Goal: Task Accomplishment & Management: Manage account settings

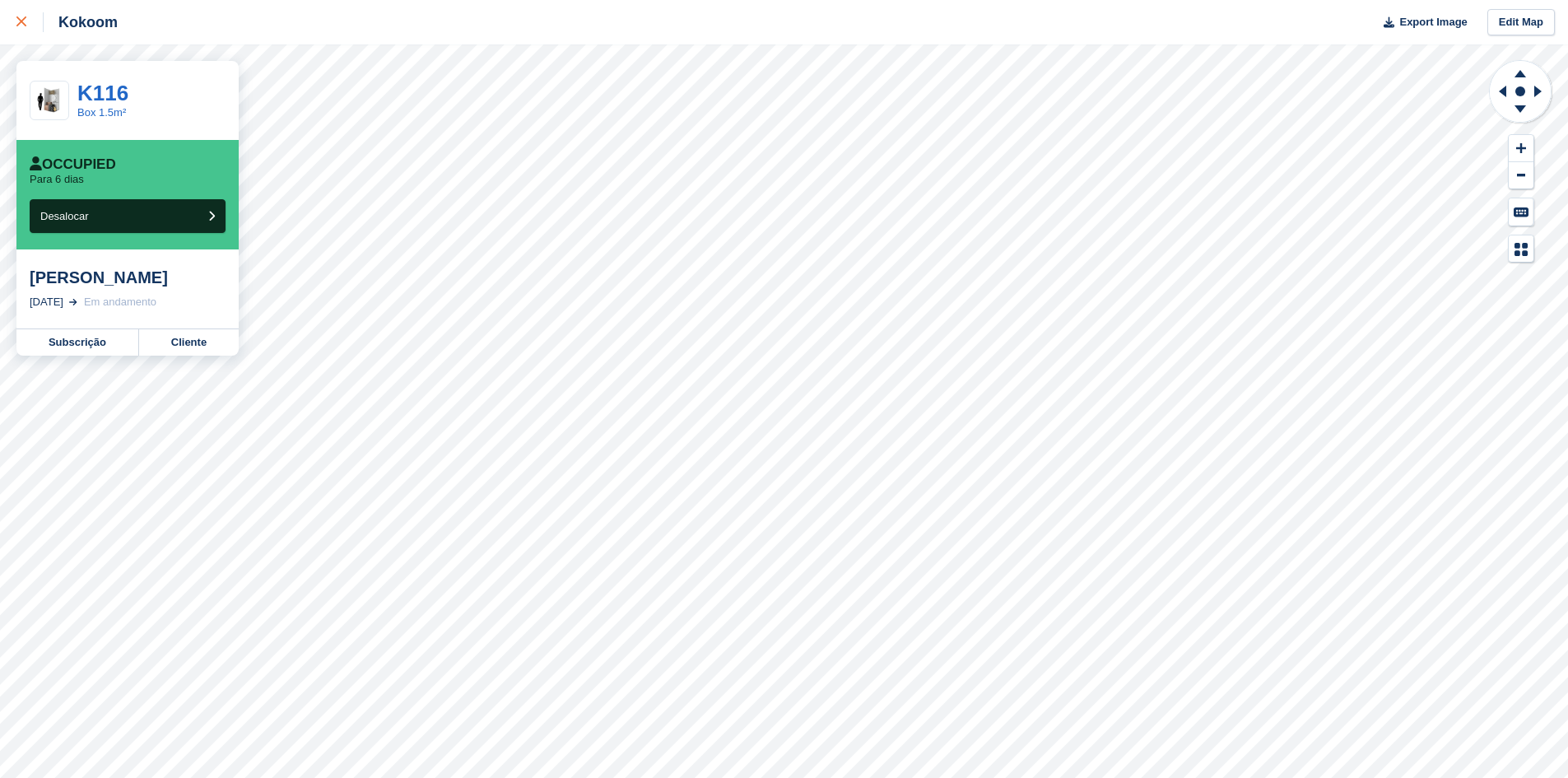
click at [40, 19] on div at bounding box center [30, 21] width 27 height 19
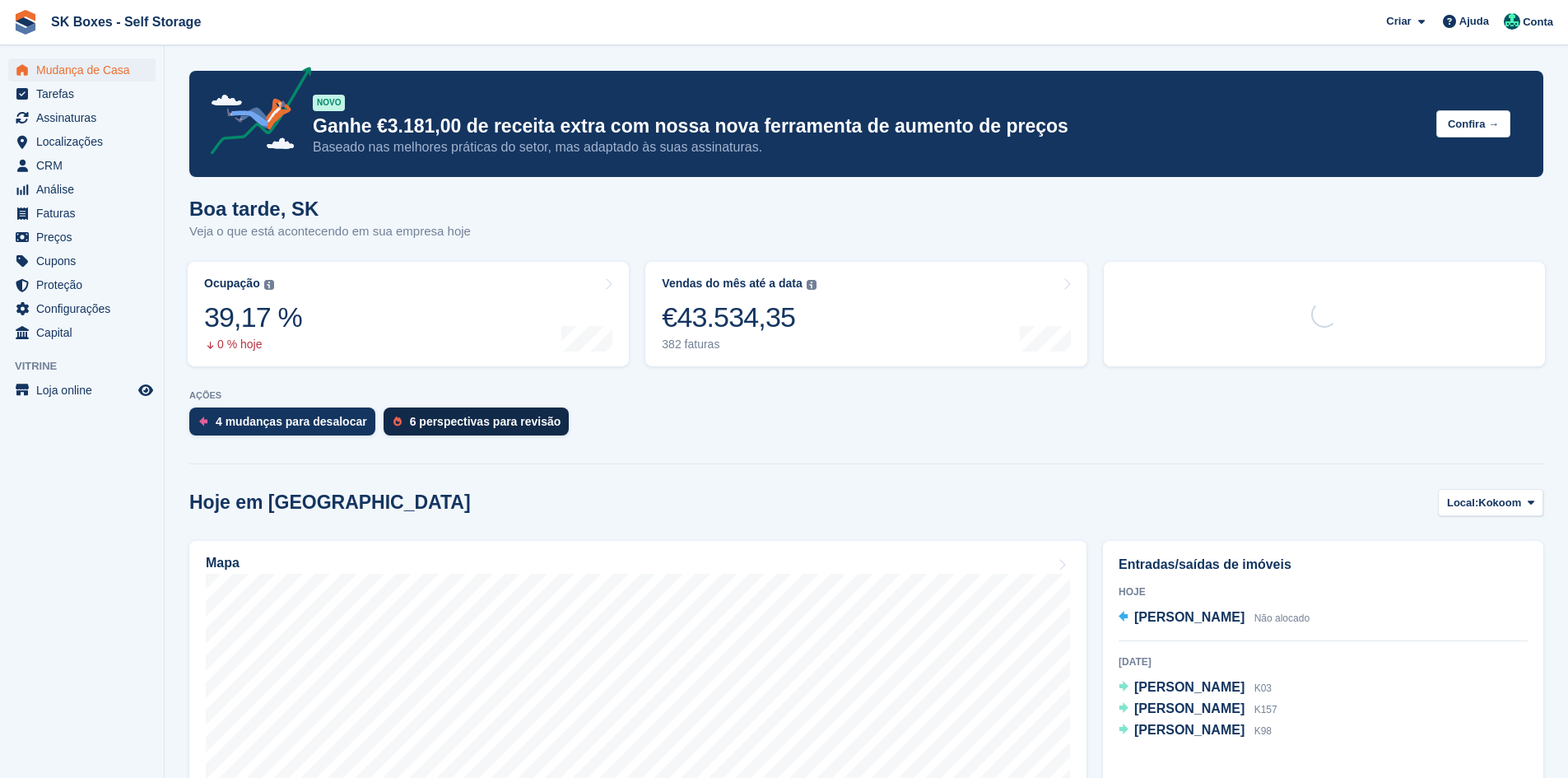
click at [393, 421] on img at bounding box center [397, 421] width 8 height 10
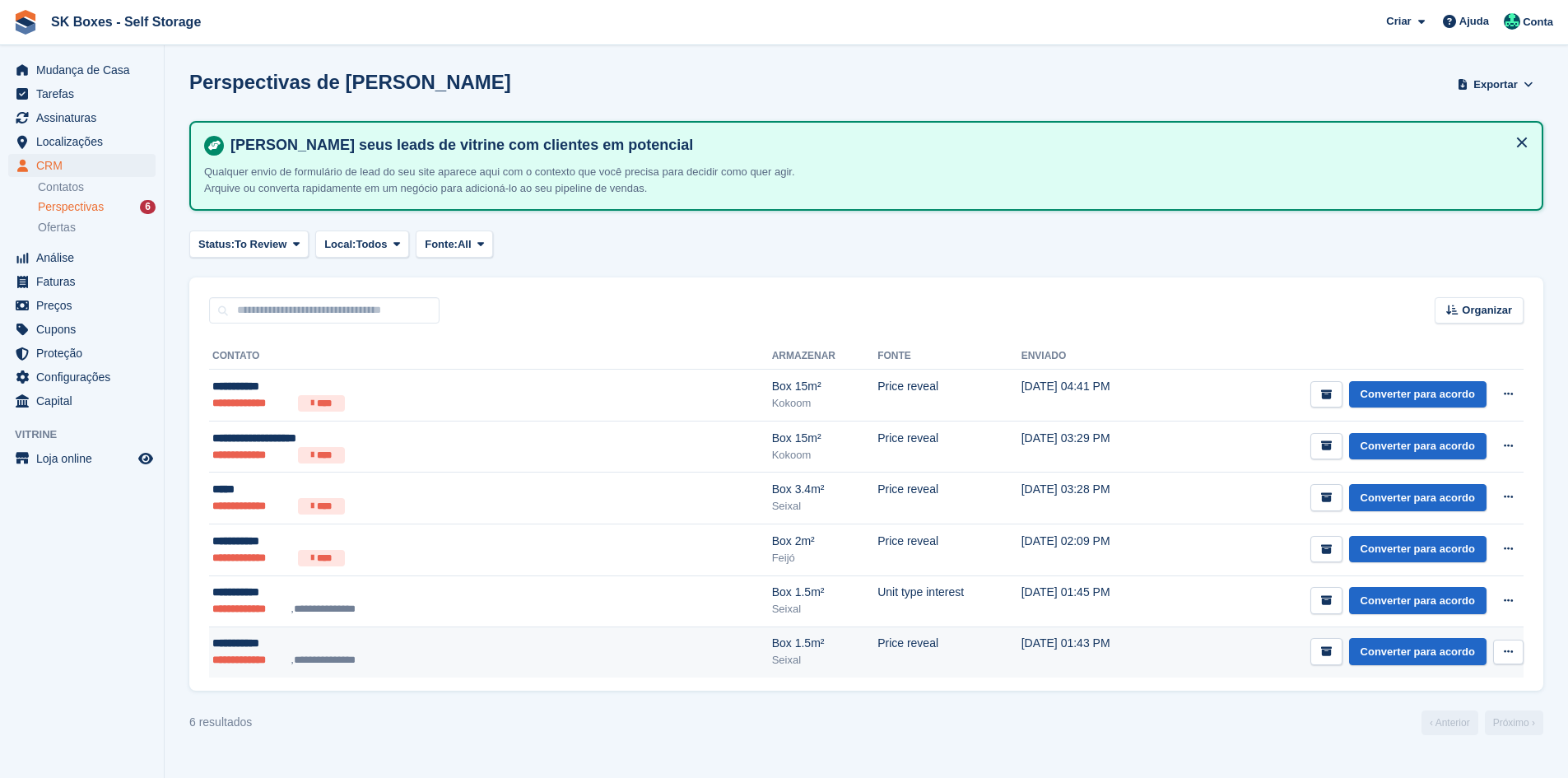
click at [877, 643] on td "Price reveal" at bounding box center [949, 651] width 144 height 51
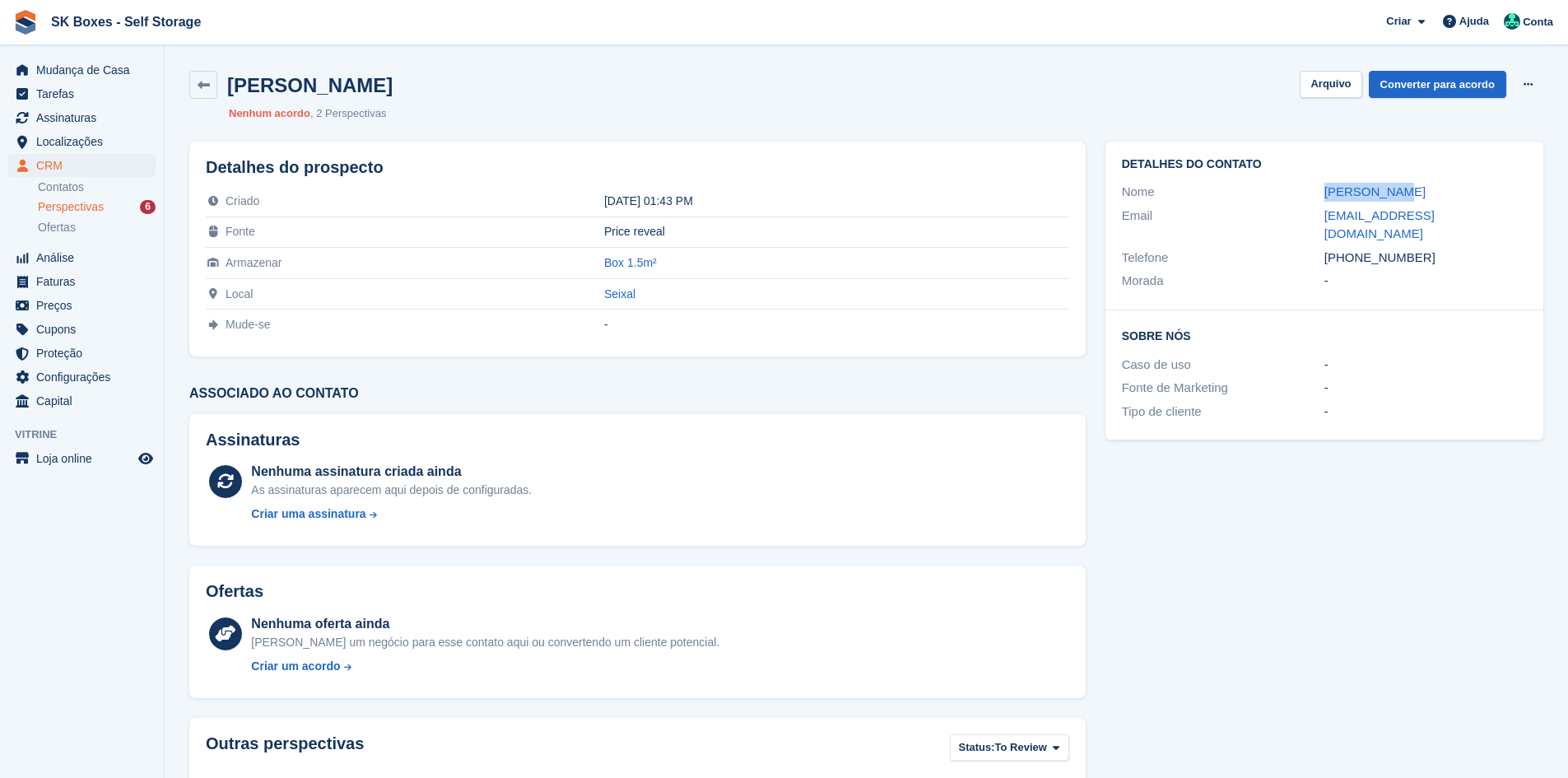
drag, startPoint x: 1313, startPoint y: 203, endPoint x: 1418, endPoint y: 196, distance: 105.2
click at [1419, 194] on div "Nome Amira Ahmed" at bounding box center [1324, 192] width 405 height 24
copy div "Amira Ahmed"
drag, startPoint x: 1301, startPoint y: 221, endPoint x: 1492, endPoint y: 215, distance: 191.1
click at [1492, 215] on div "Email ibrahimamira726@yahoo.com" at bounding box center [1324, 225] width 405 height 42
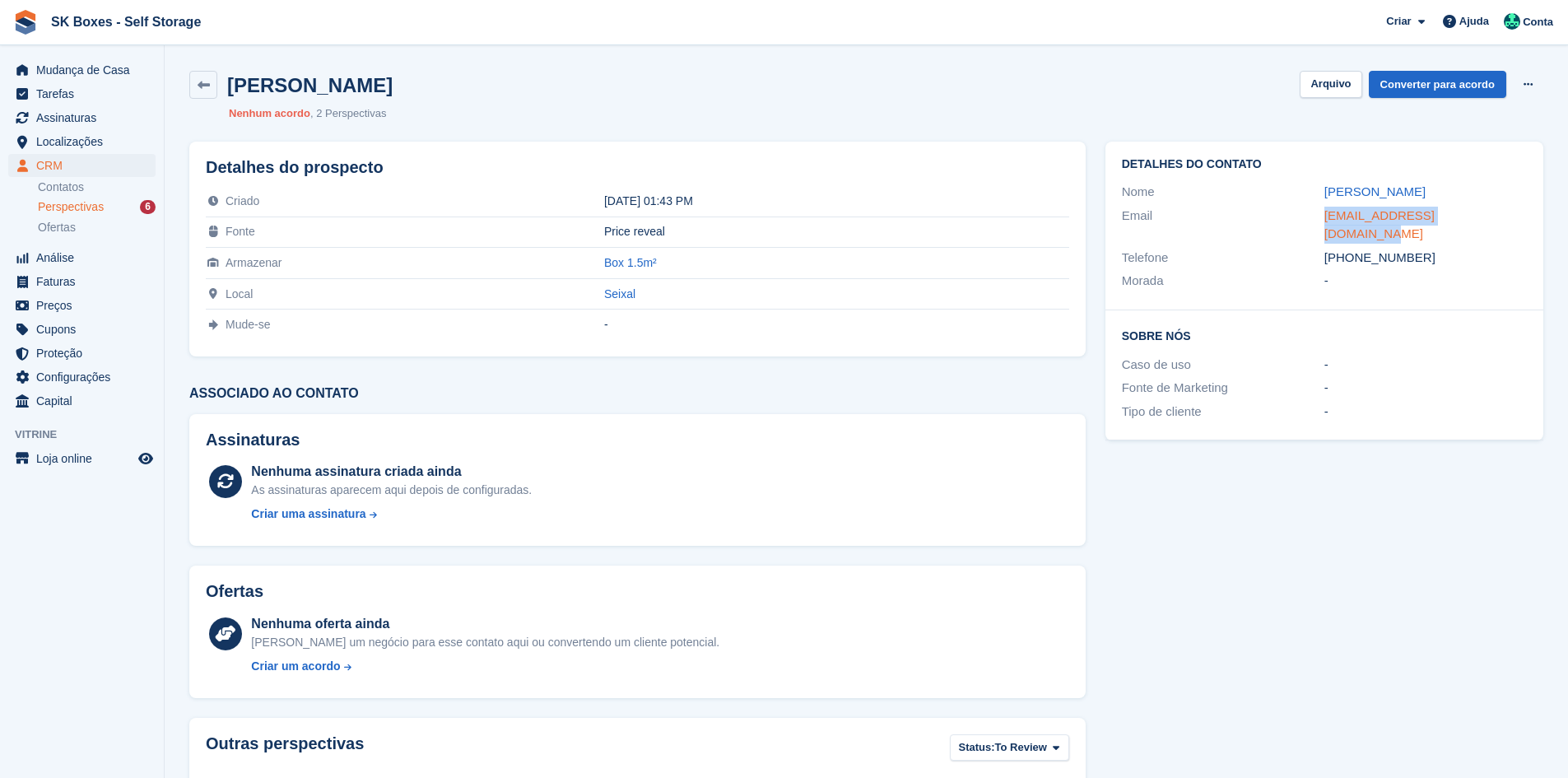
copy div "ibrahimamira726@yahoo.com"
drag, startPoint x: 1370, startPoint y: 316, endPoint x: 1394, endPoint y: 271, distance: 51.0
click at [1375, 327] on h2 "Sobre Nós" at bounding box center [1324, 335] width 405 height 17
drag, startPoint x: 1437, startPoint y: 248, endPoint x: 1361, endPoint y: 241, distance: 76.3
click at [1352, 249] on div "+351929027965" at bounding box center [1425, 258] width 203 height 19
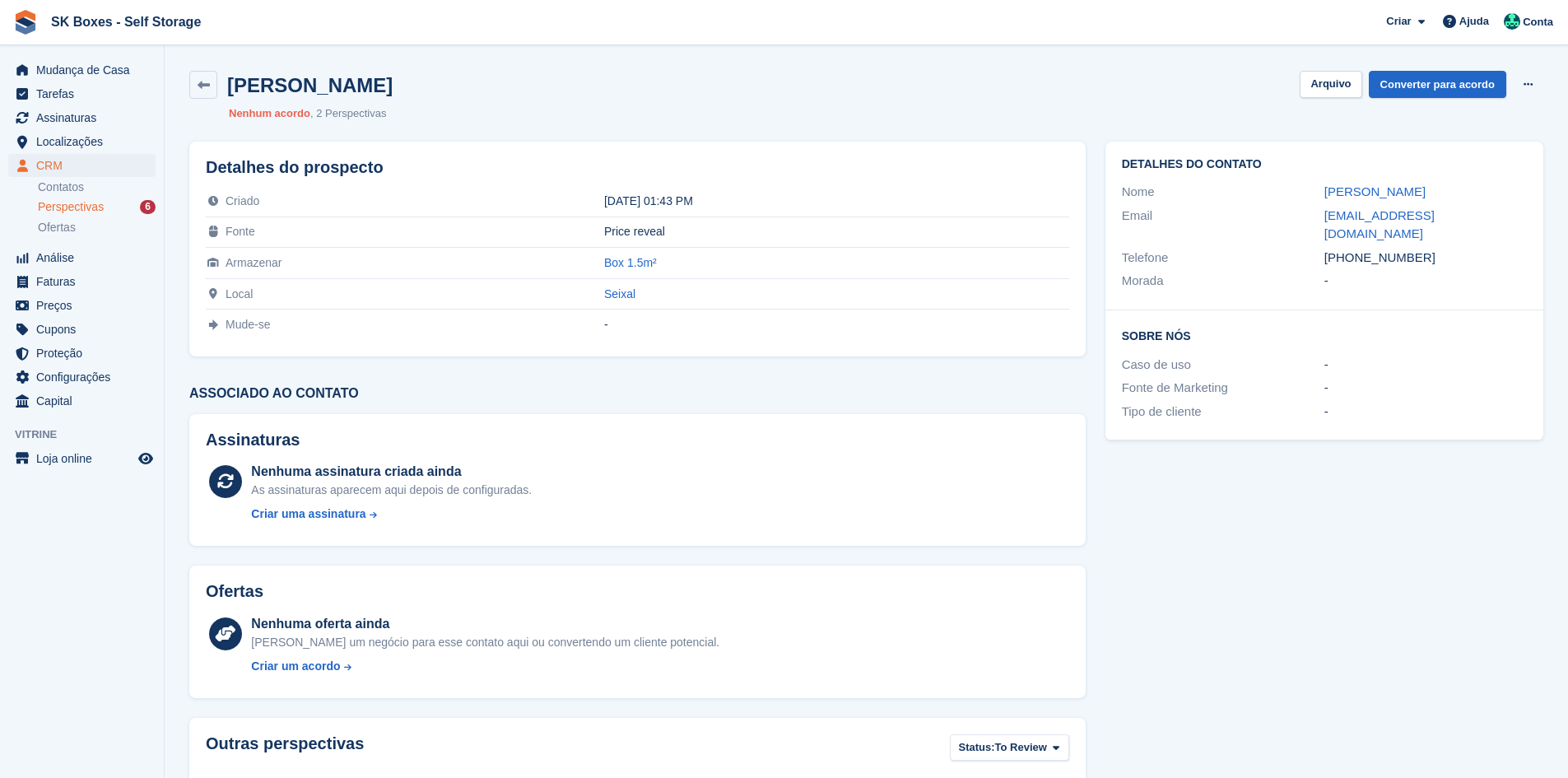
copy div "929027965"
click at [118, 213] on div "Perspectivas 6" at bounding box center [96, 206] width 117 height 16
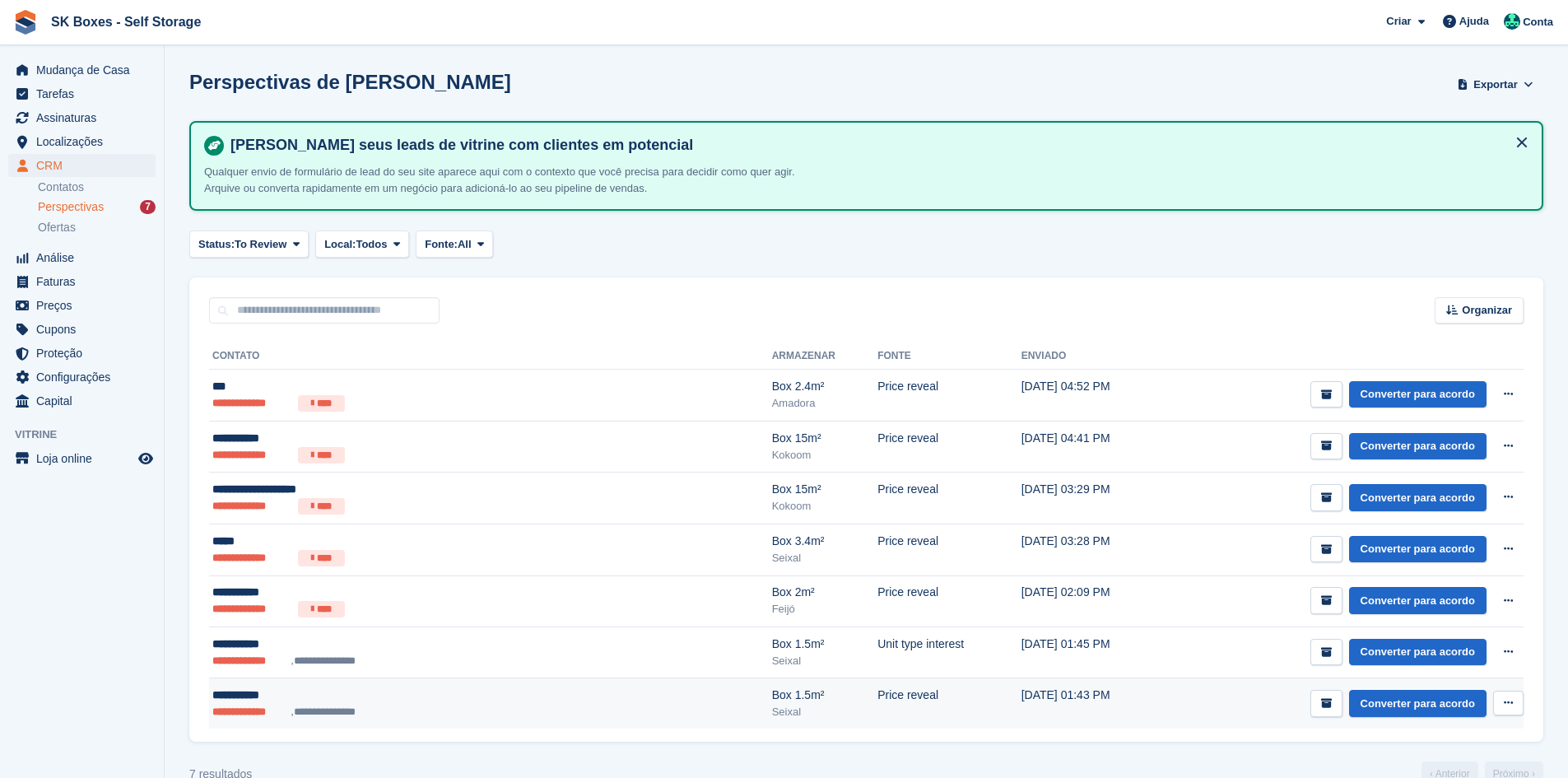
click at [475, 715] on ul "**********" at bounding box center [380, 712] width 336 height 17
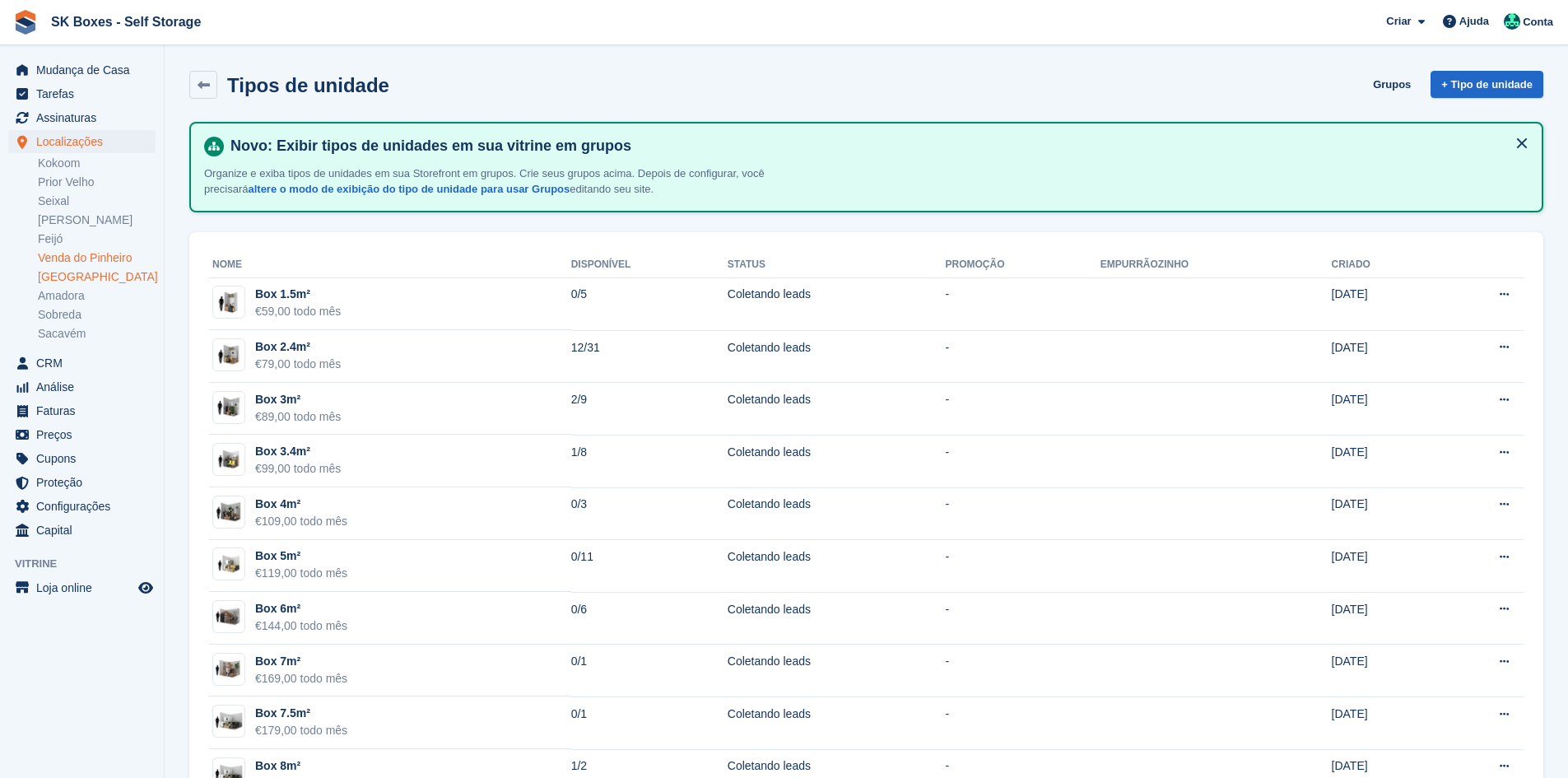
scroll to position [247, 0]
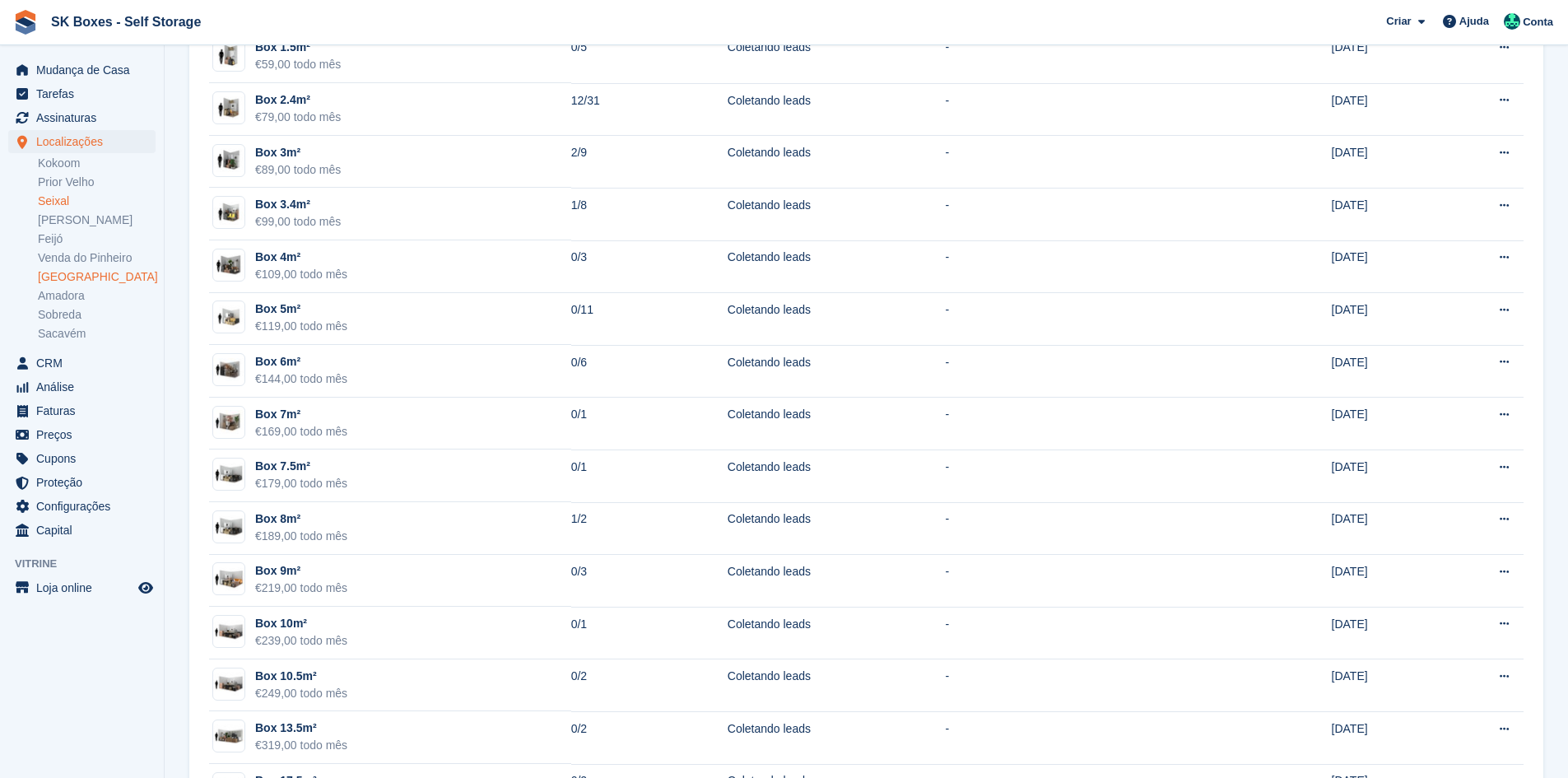
click at [71, 193] on link "Seixal" at bounding box center [96, 201] width 117 height 16
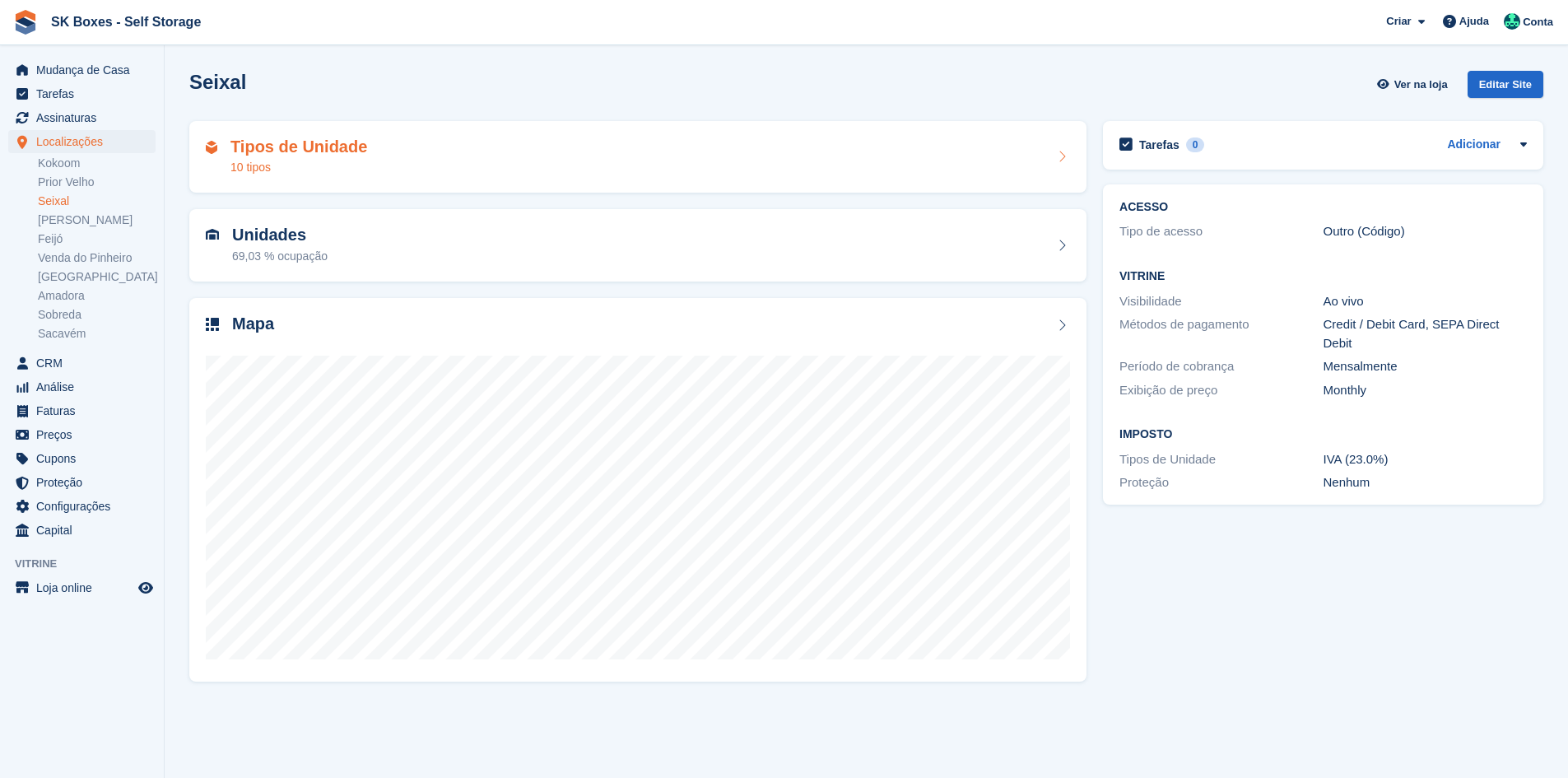
click at [280, 165] on div "10 tipos" at bounding box center [299, 167] width 137 height 18
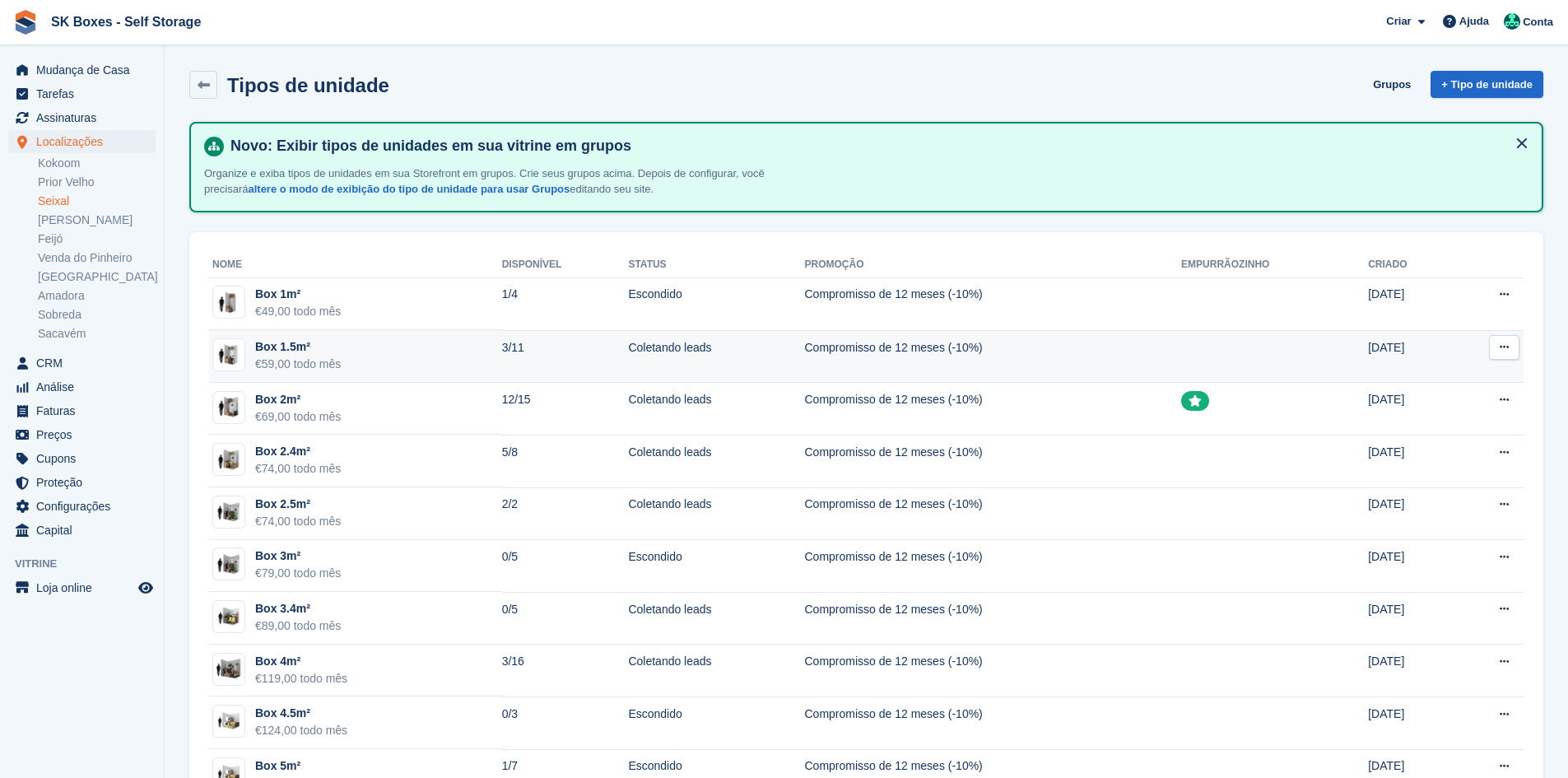
click at [452, 369] on td "Box 1.5m² €59,00 todo mês" at bounding box center [355, 356] width 293 height 53
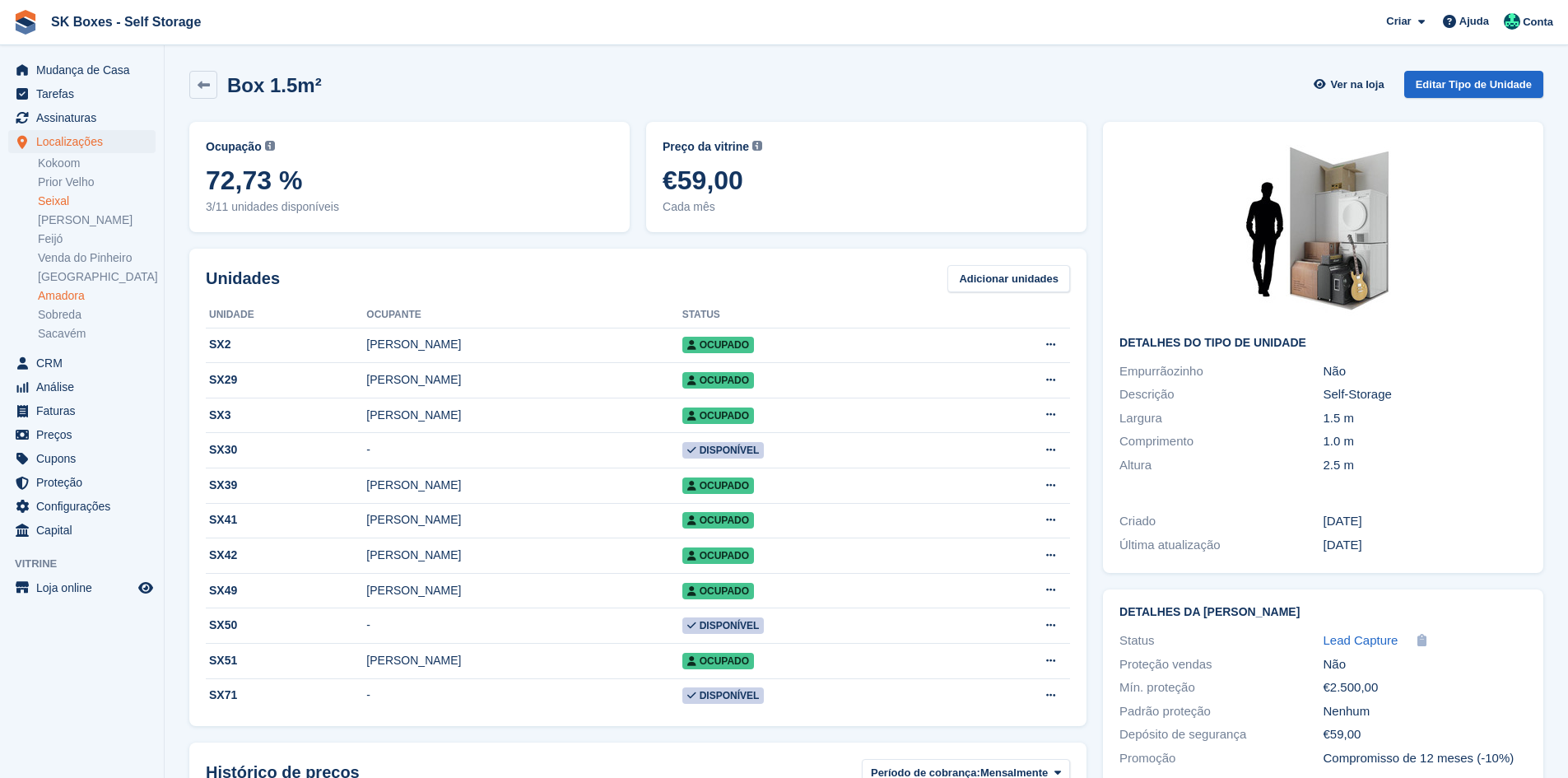
click at [64, 296] on link "Amadora" at bounding box center [96, 295] width 117 height 16
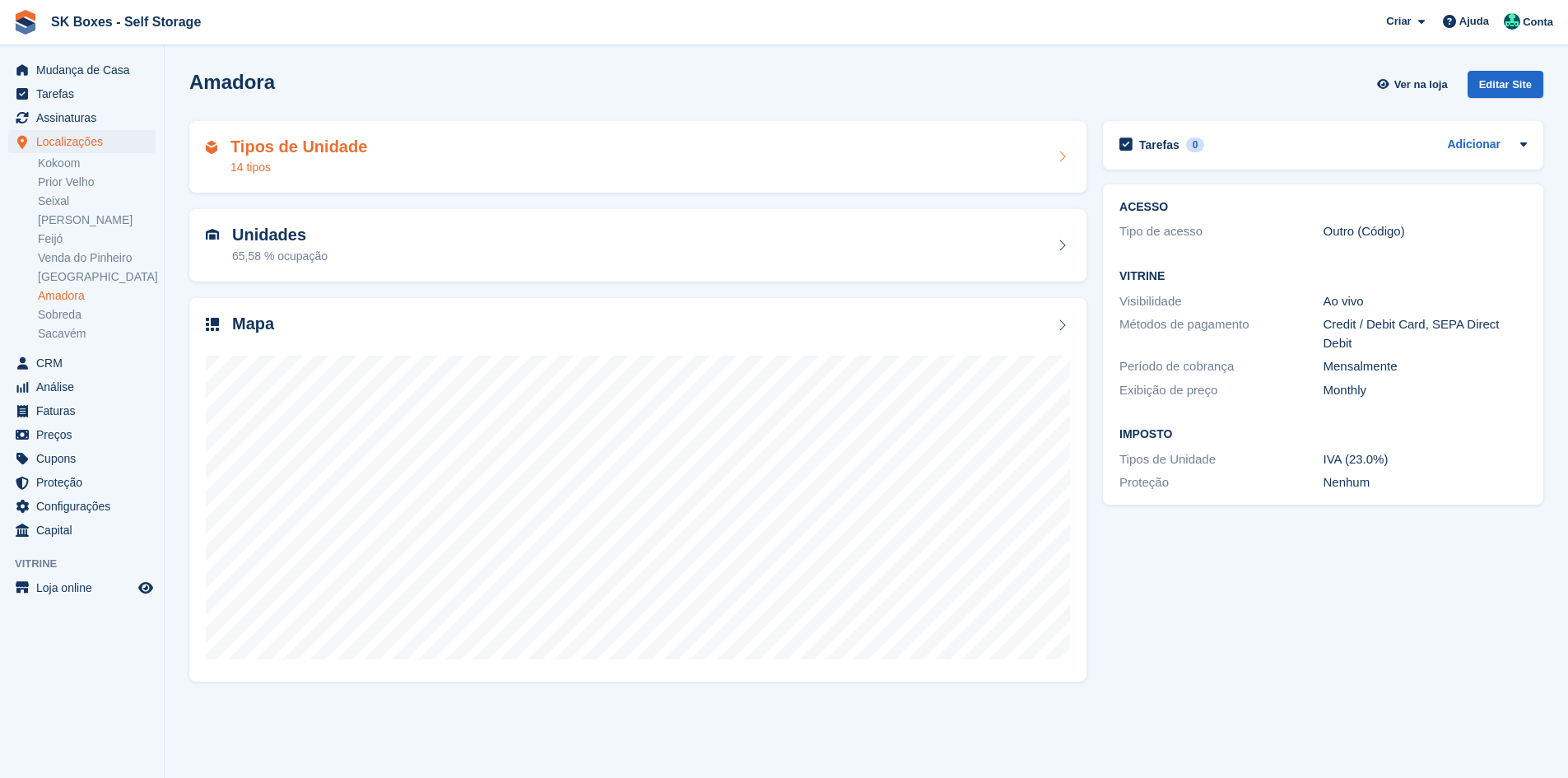
click at [642, 166] on div "Tipos de Unidade 14 tipos" at bounding box center [637, 157] width 864 height 40
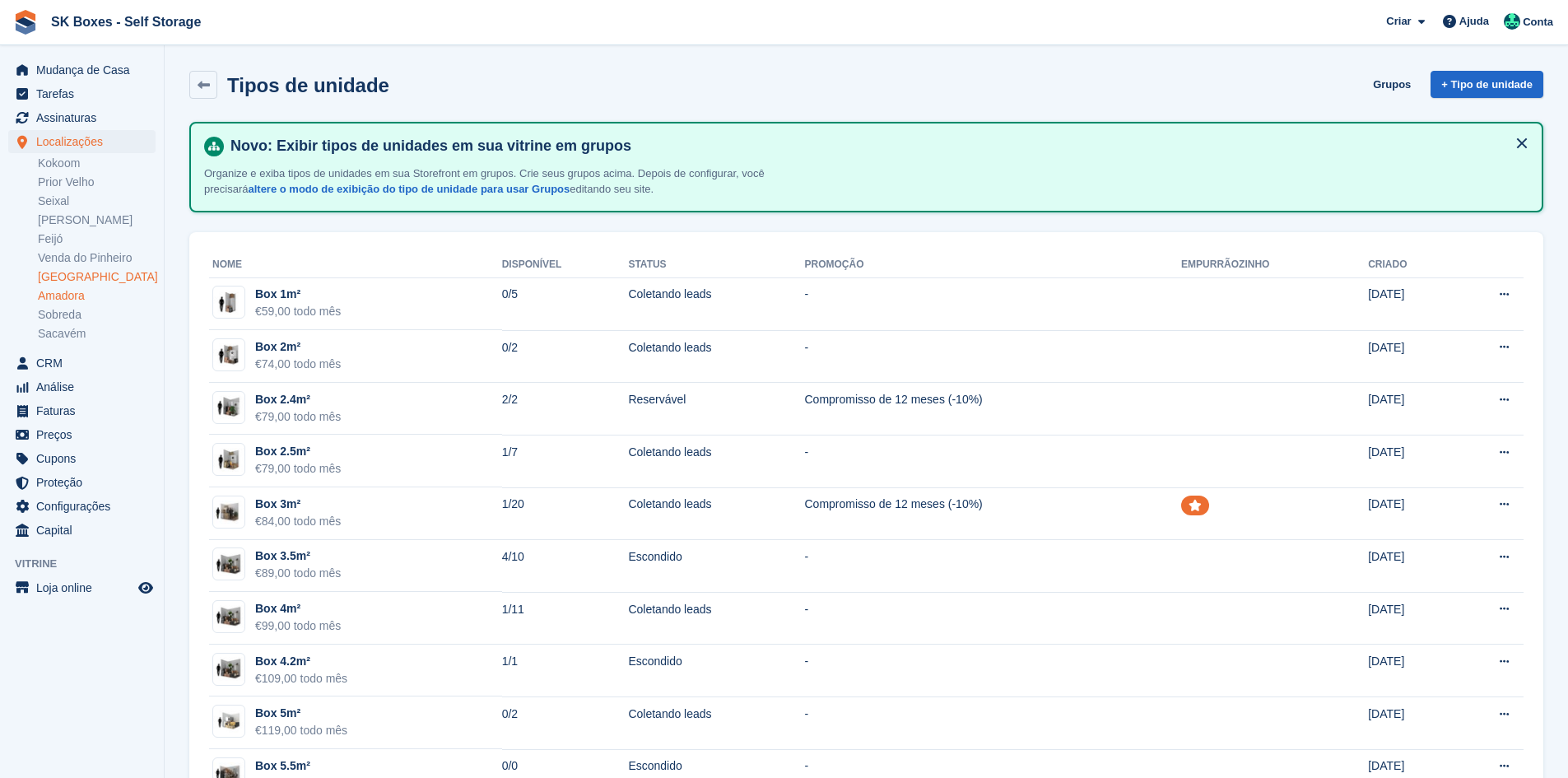
click at [56, 278] on link "[GEOGRAPHIC_DATA]" at bounding box center [96, 277] width 117 height 16
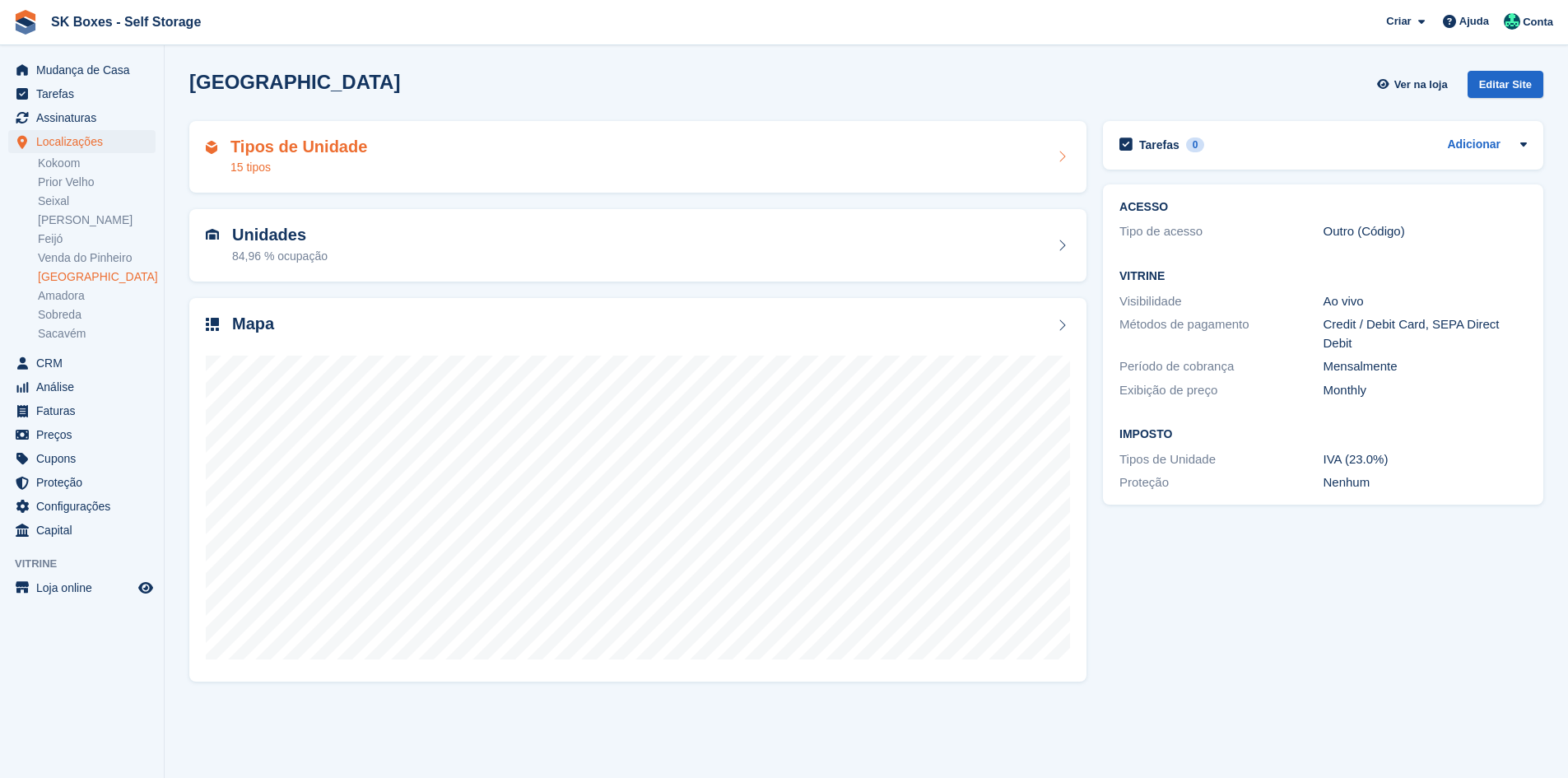
click at [341, 151] on h2 "Tipos de Unidade" at bounding box center [299, 147] width 137 height 19
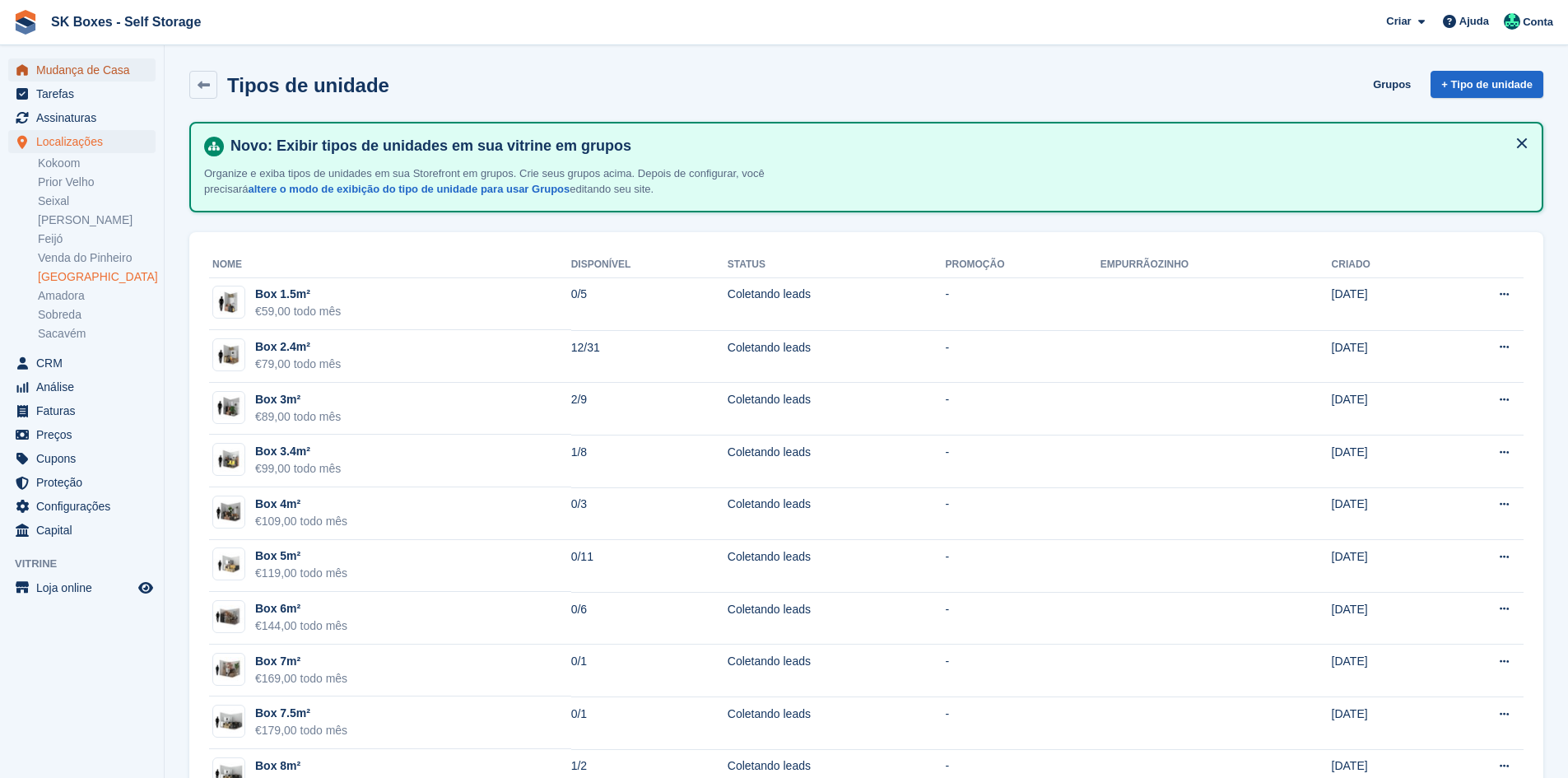
click at [114, 66] on span "Mudança de Casa" at bounding box center [85, 69] width 99 height 23
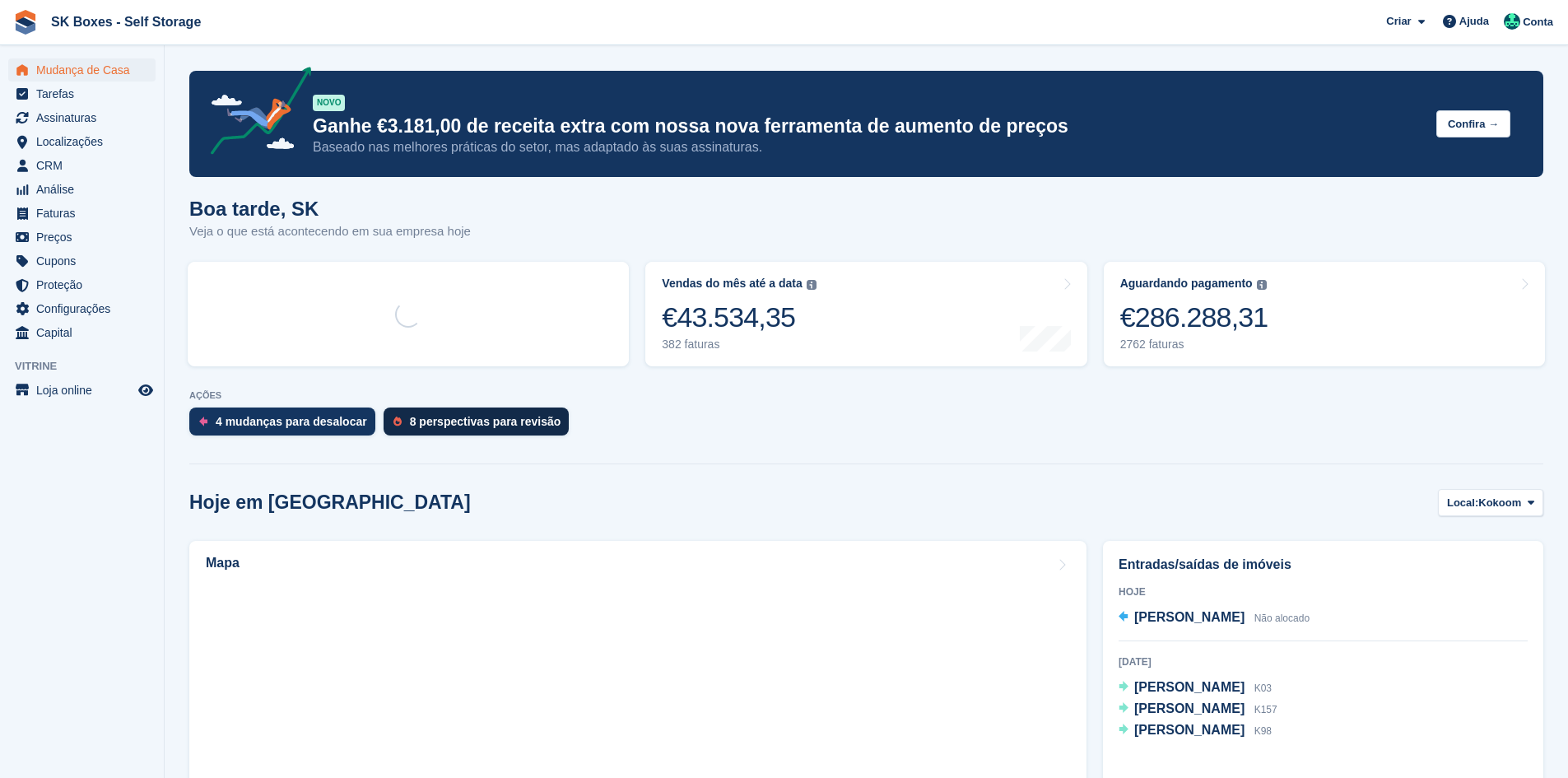
click at [428, 417] on div "8 perspectivas para revisão" at bounding box center [486, 421] width 152 height 13
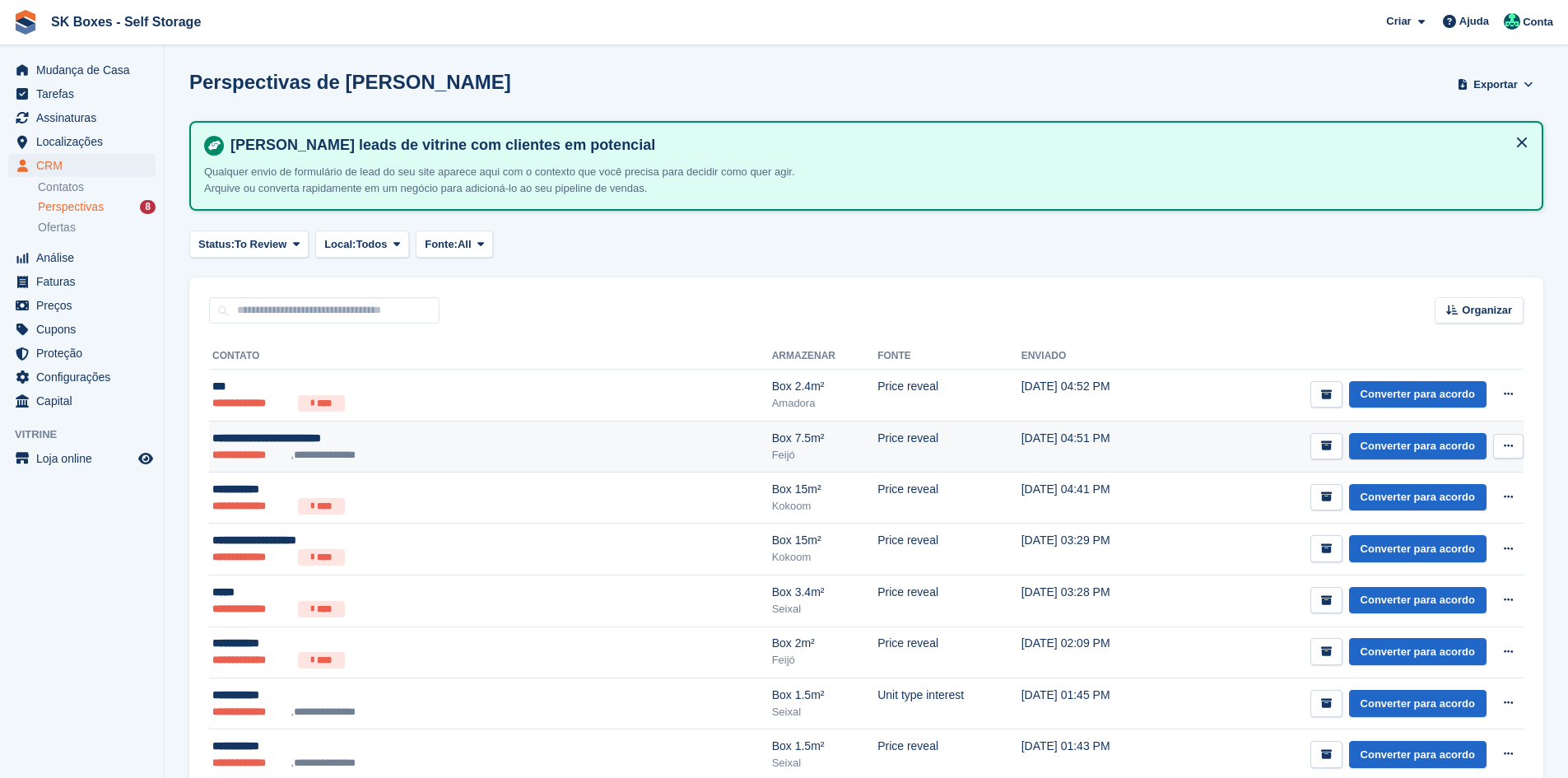
click at [451, 437] on div "**********" at bounding box center [380, 438] width 336 height 18
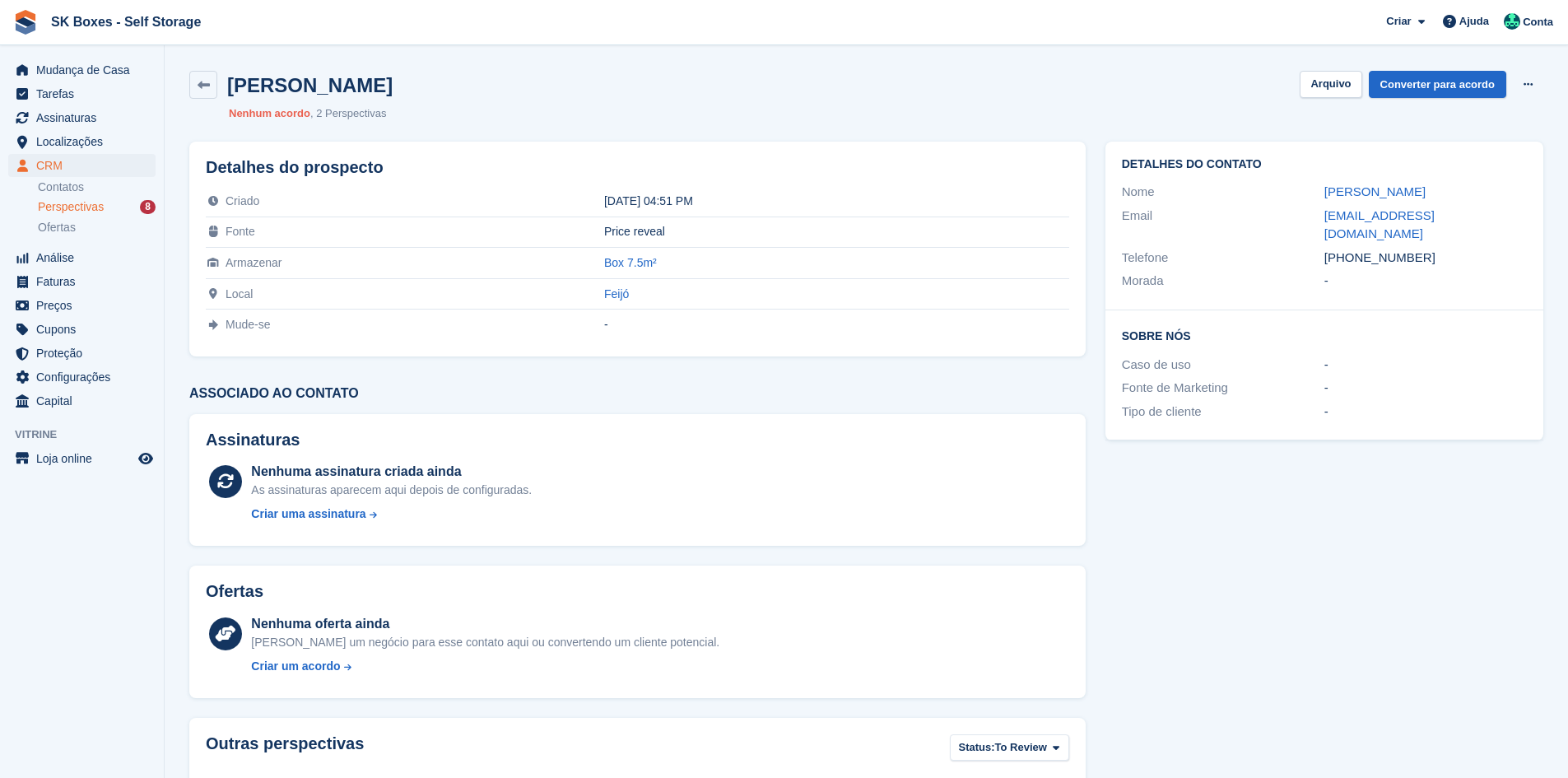
drag, startPoint x: 1442, startPoint y: 239, endPoint x: 1356, endPoint y: 234, distance: 86.1
click at [1356, 249] on div "+351925069120" at bounding box center [1425, 258] width 203 height 19
copy div "25069120"
drag, startPoint x: 1347, startPoint y: 392, endPoint x: 1370, endPoint y: 343, distance: 54.1
click at [1351, 402] on div "-" at bounding box center [1425, 412] width 203 height 19
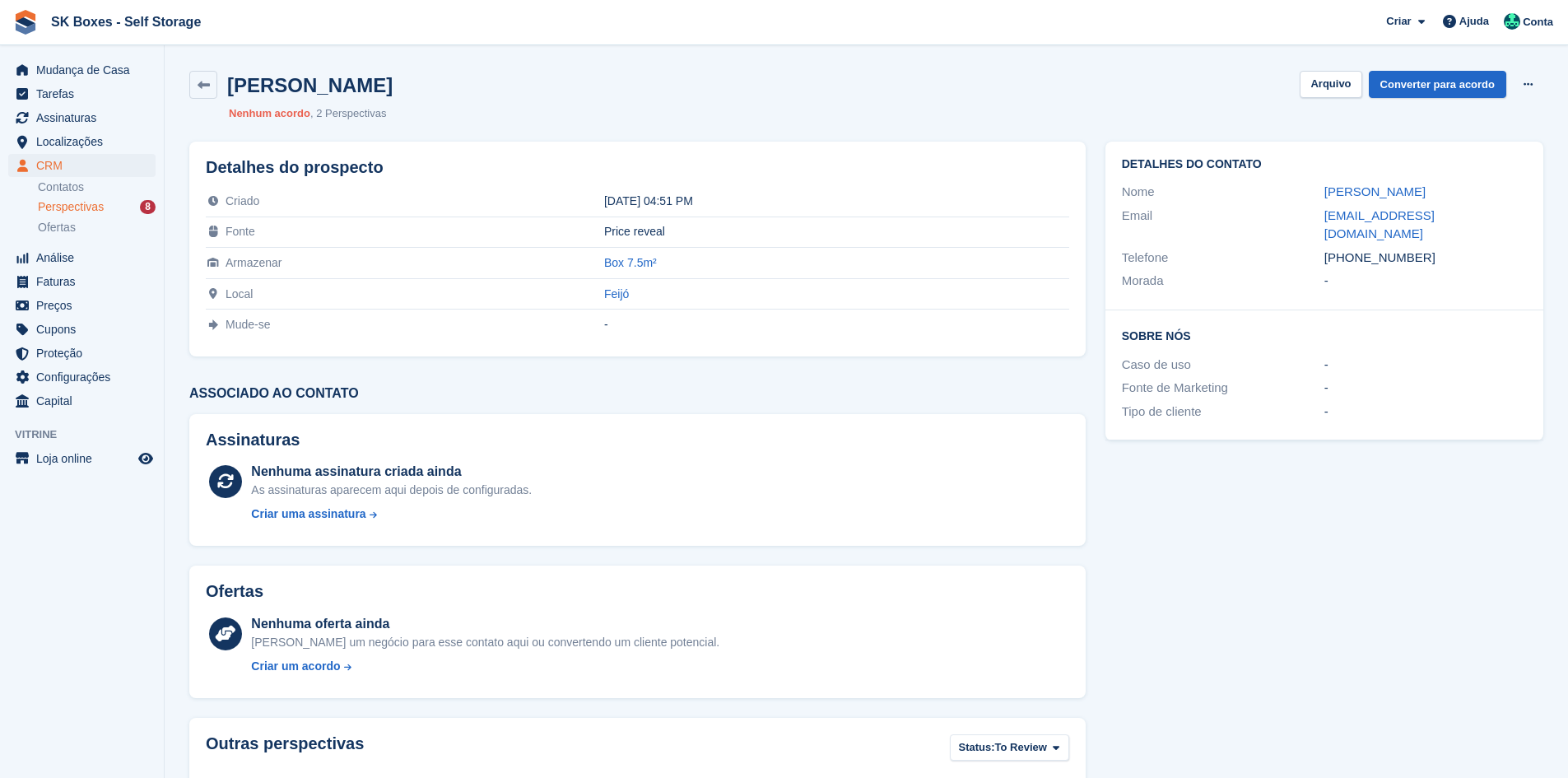
drag, startPoint x: 1424, startPoint y: 244, endPoint x: 1351, endPoint y: 247, distance: 73.1
click at [1351, 249] on div "+351925069120" at bounding box center [1425, 258] width 203 height 19
copy div "925069120"
click at [1408, 287] on div "Detalhes do contato Nome Carmen Guerreiro Rodrigues Email carmenlrodrigues@hotm…" at bounding box center [1324, 226] width 438 height 168
drag, startPoint x: 1435, startPoint y: 244, endPoint x: 1353, endPoint y: 247, distance: 82.1
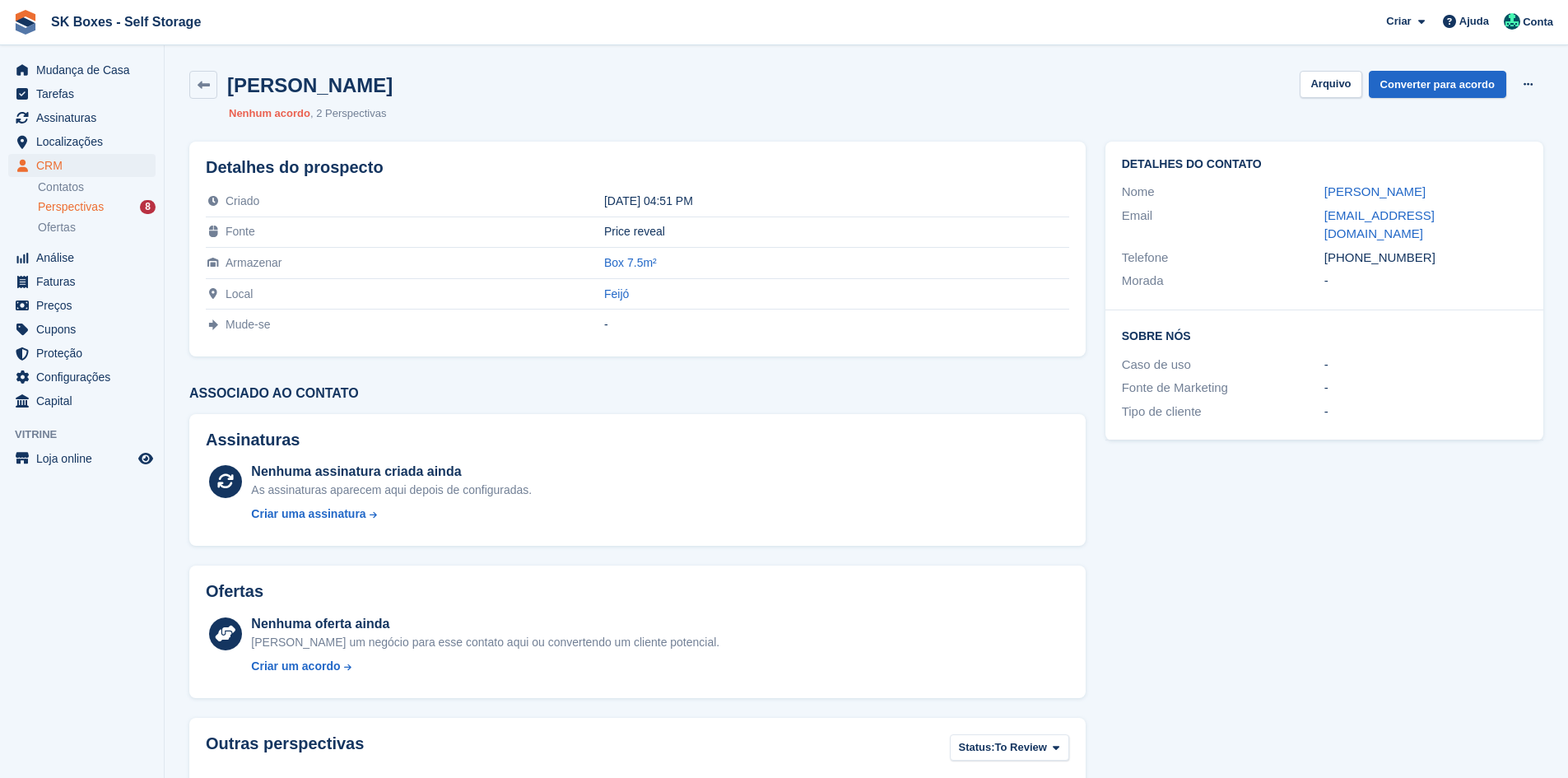
click at [1353, 249] on div "+351925069120" at bounding box center [1425, 258] width 203 height 19
copy div "925069120"
click at [1343, 85] on button "Arquivo" at bounding box center [1330, 84] width 62 height 27
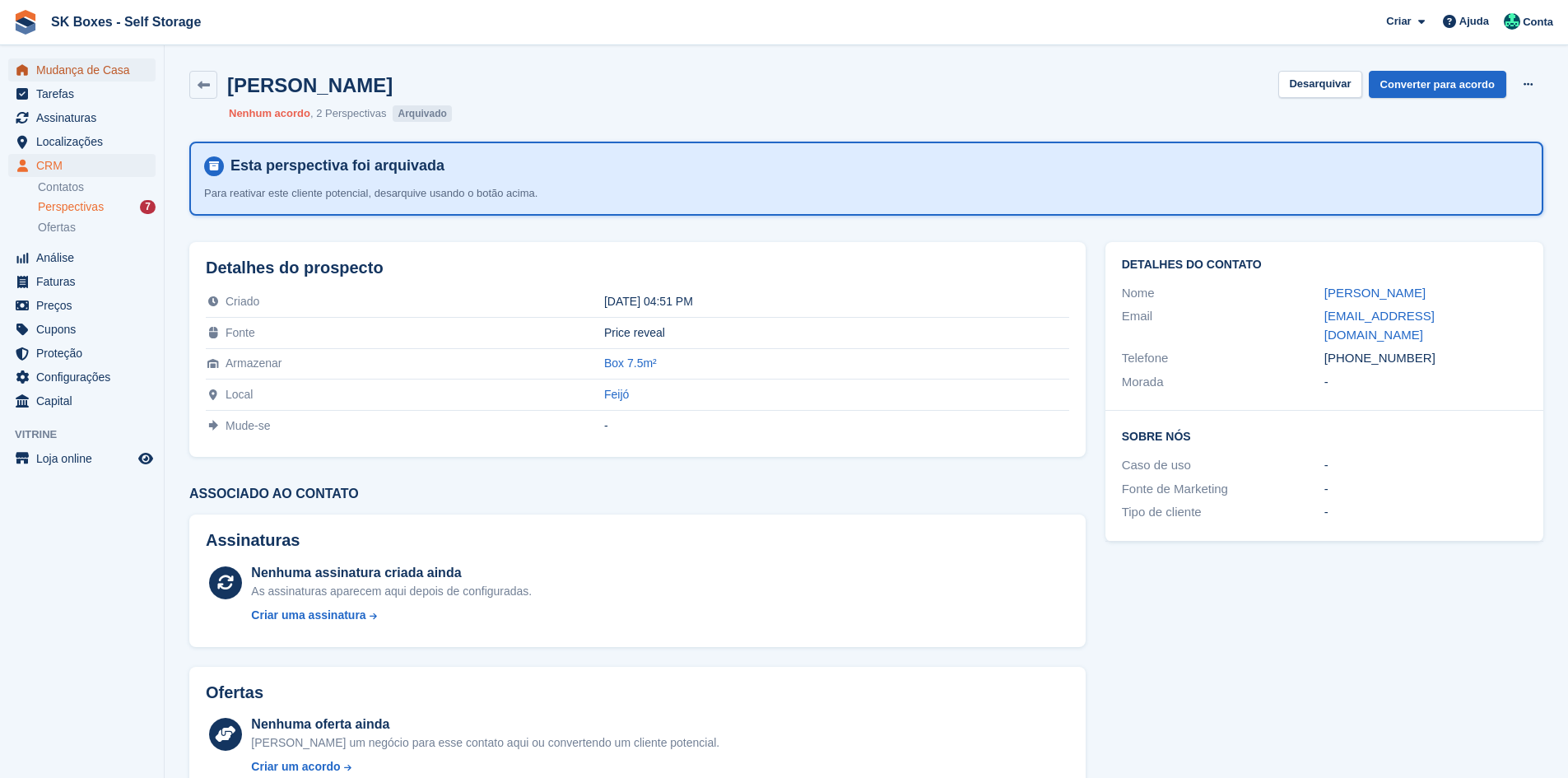
click at [95, 70] on span "Mudança de Casa" at bounding box center [85, 69] width 99 height 23
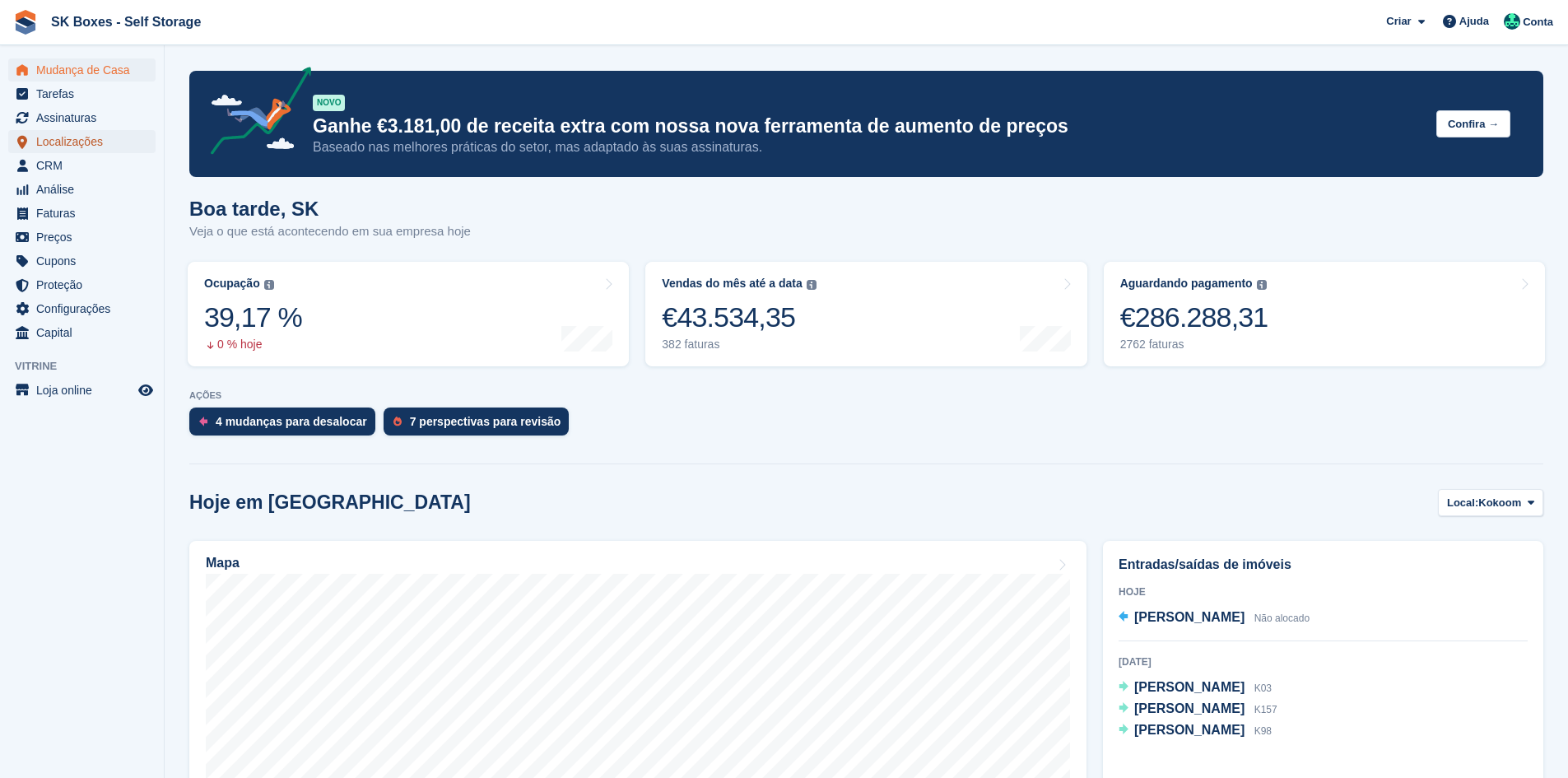
click at [80, 135] on span "Localizações" at bounding box center [85, 142] width 99 height 23
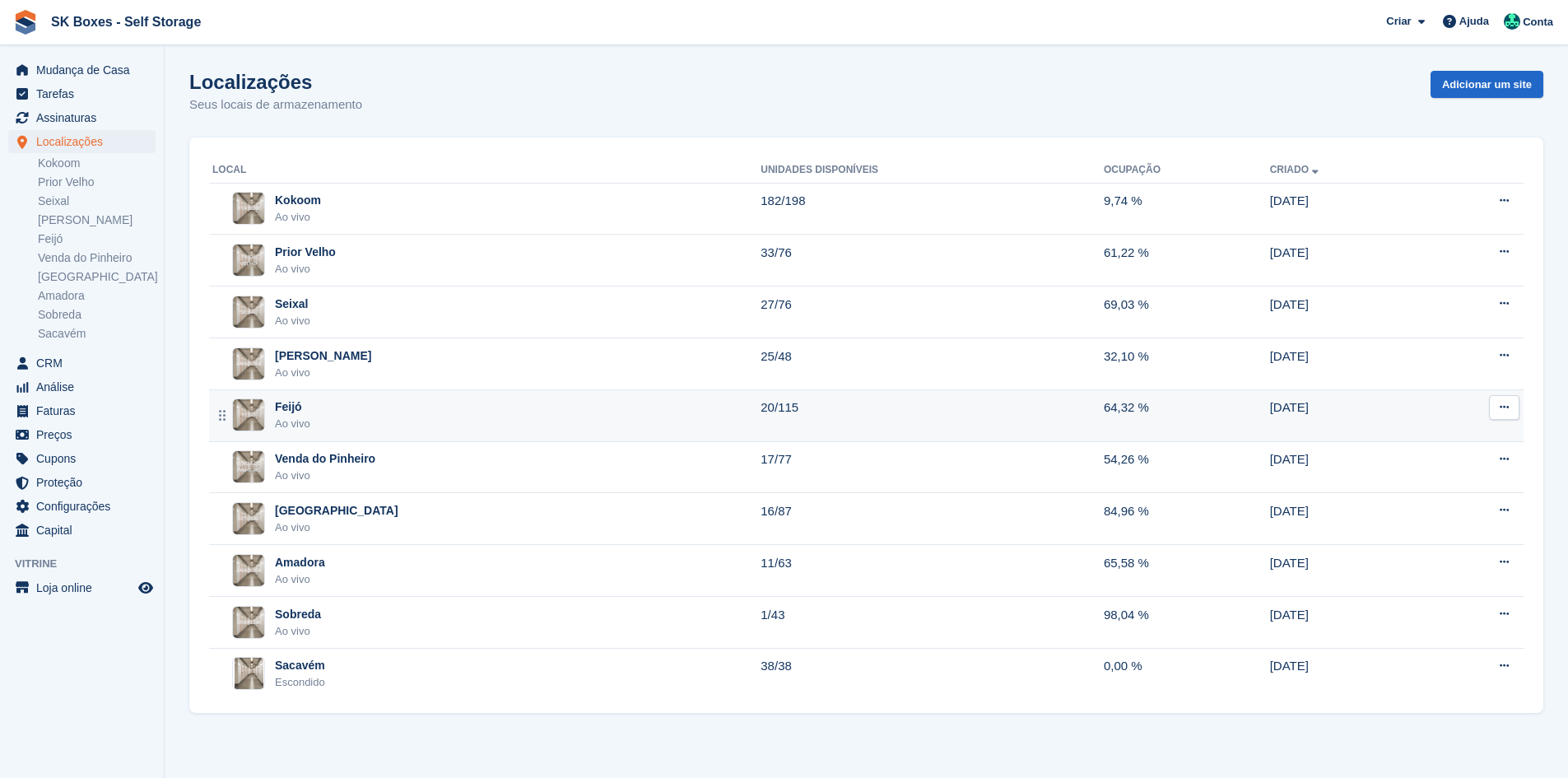
click at [387, 404] on div "Feijó Ao vivo" at bounding box center [487, 415] width 548 height 33
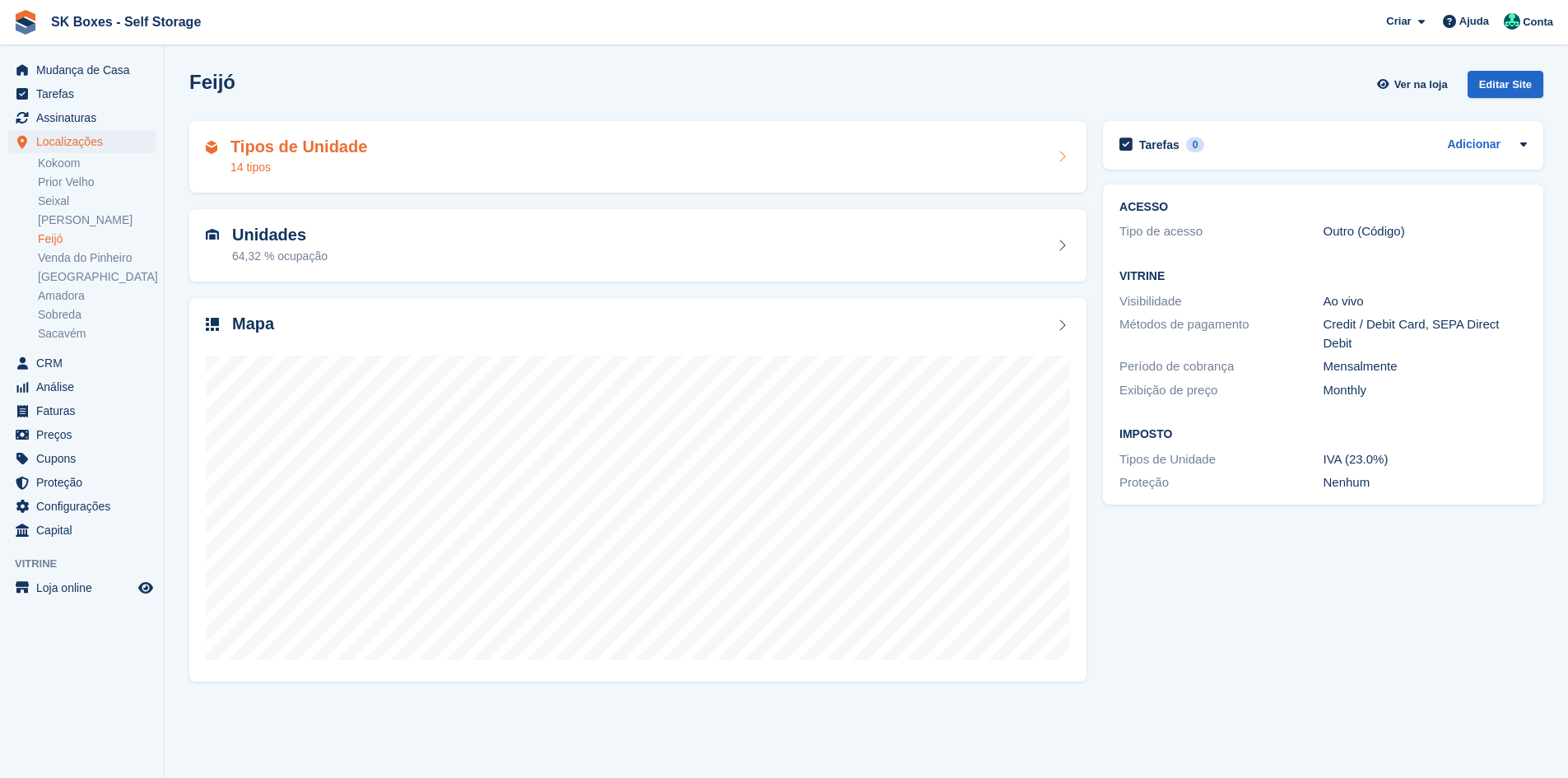
click at [501, 143] on div "Tipos de Unidade 14 tipos" at bounding box center [637, 157] width 864 height 40
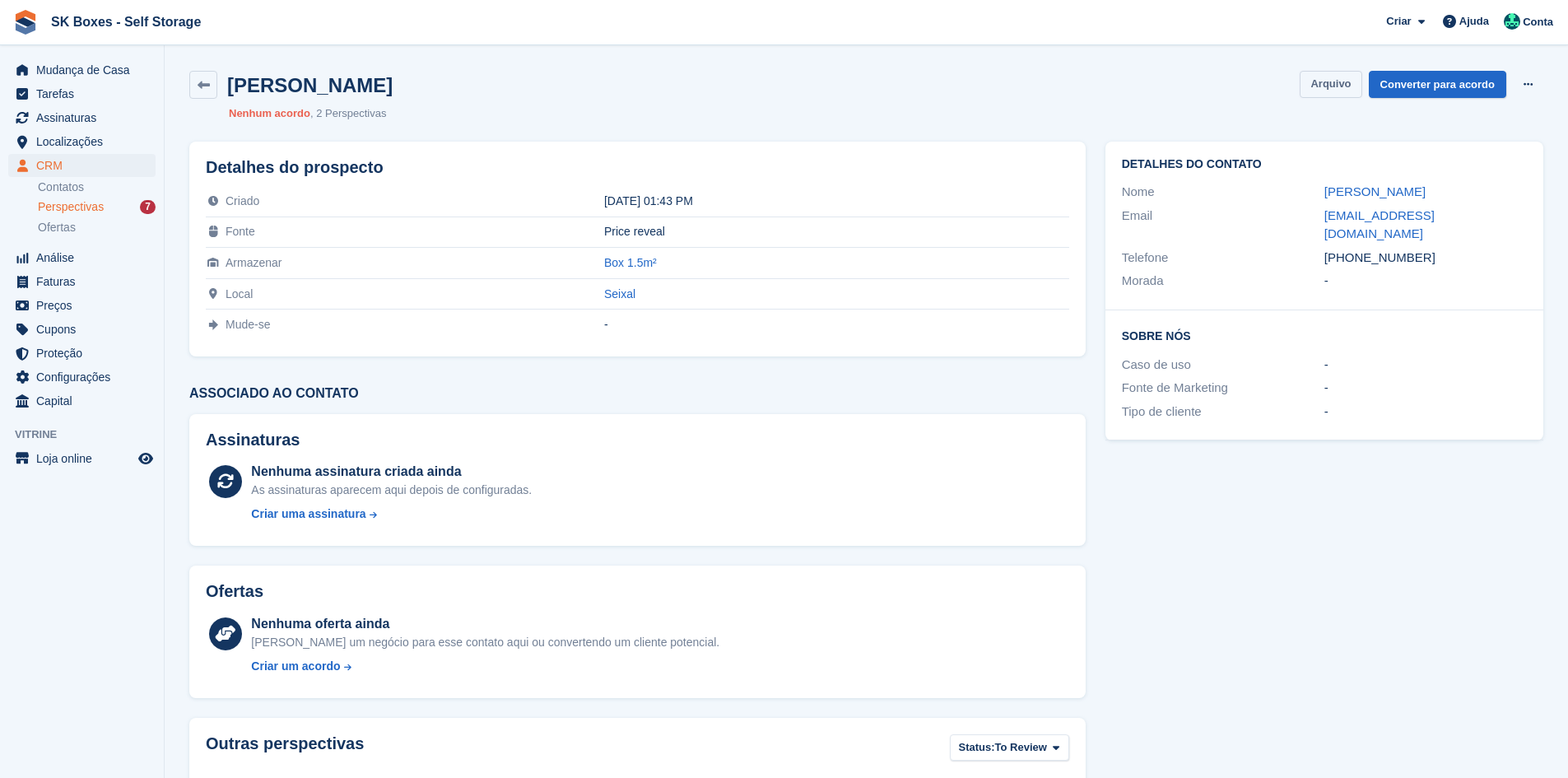
click at [1325, 78] on button "Arquivo" at bounding box center [1330, 84] width 62 height 27
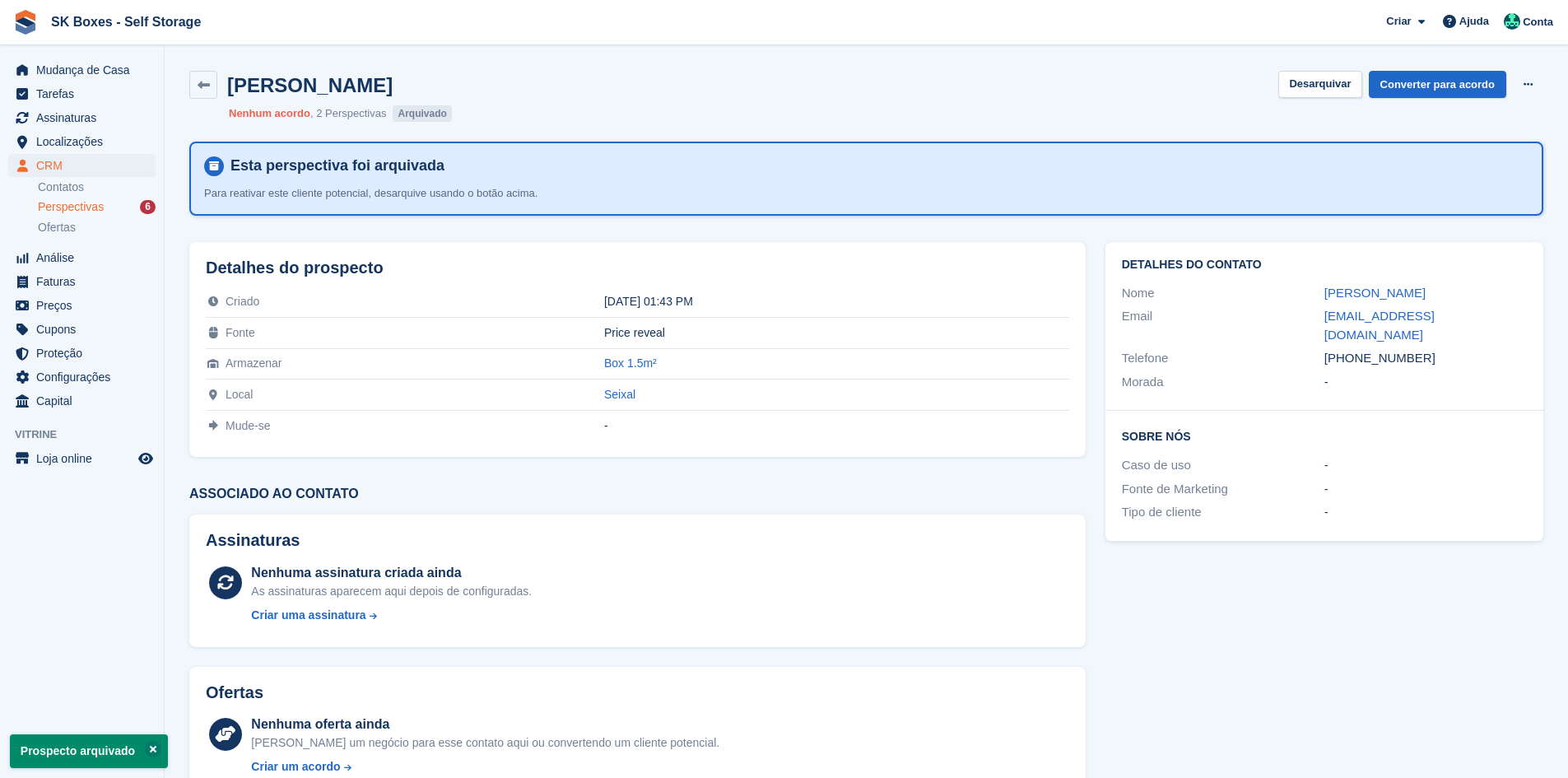
click at [53, 206] on span "Perspectivas" at bounding box center [70, 206] width 66 height 16
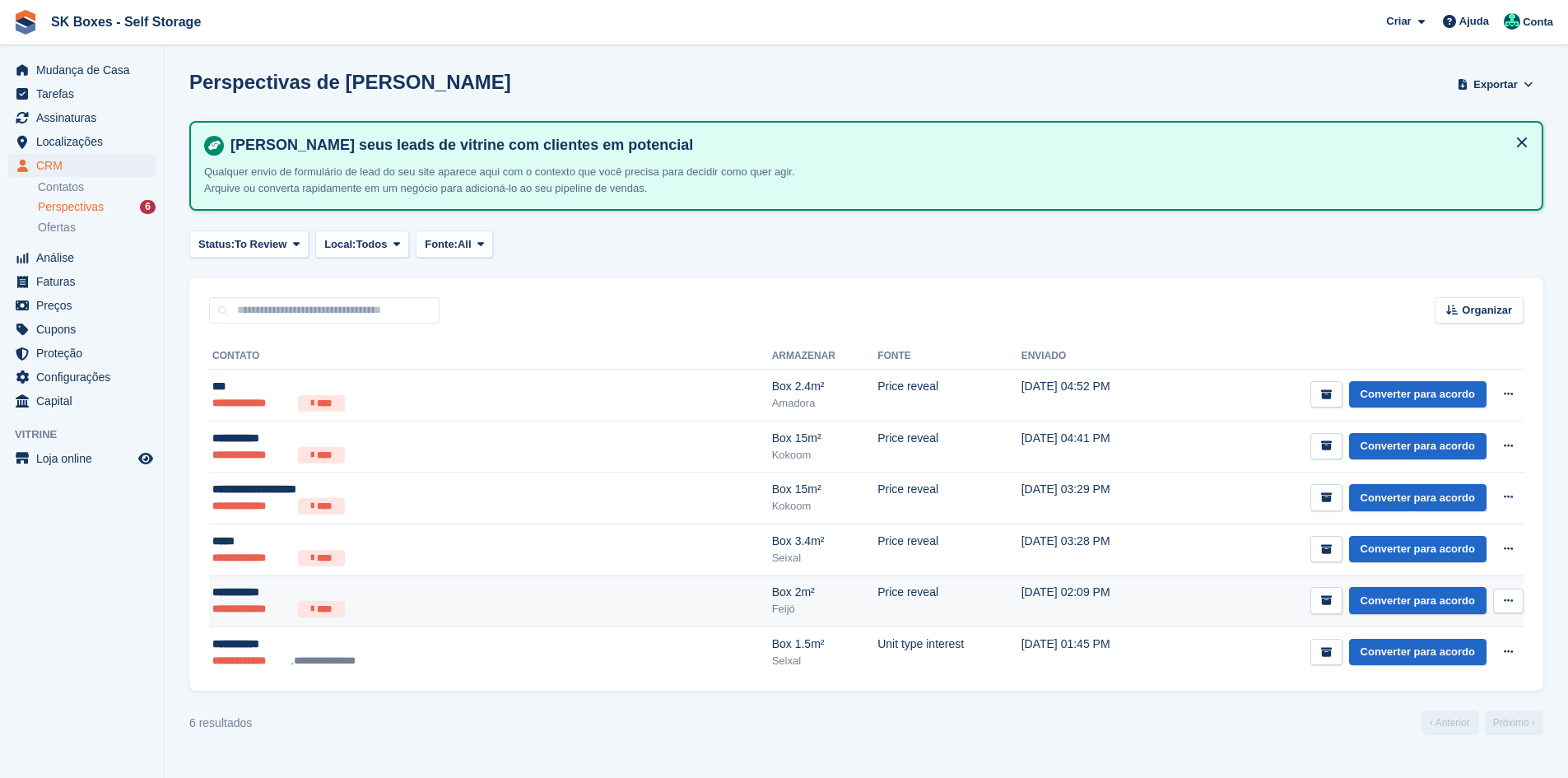
drag, startPoint x: 498, startPoint y: 646, endPoint x: 558, endPoint y: 616, distance: 67.1
click at [500, 646] on div "**********" at bounding box center [380, 644] width 336 height 18
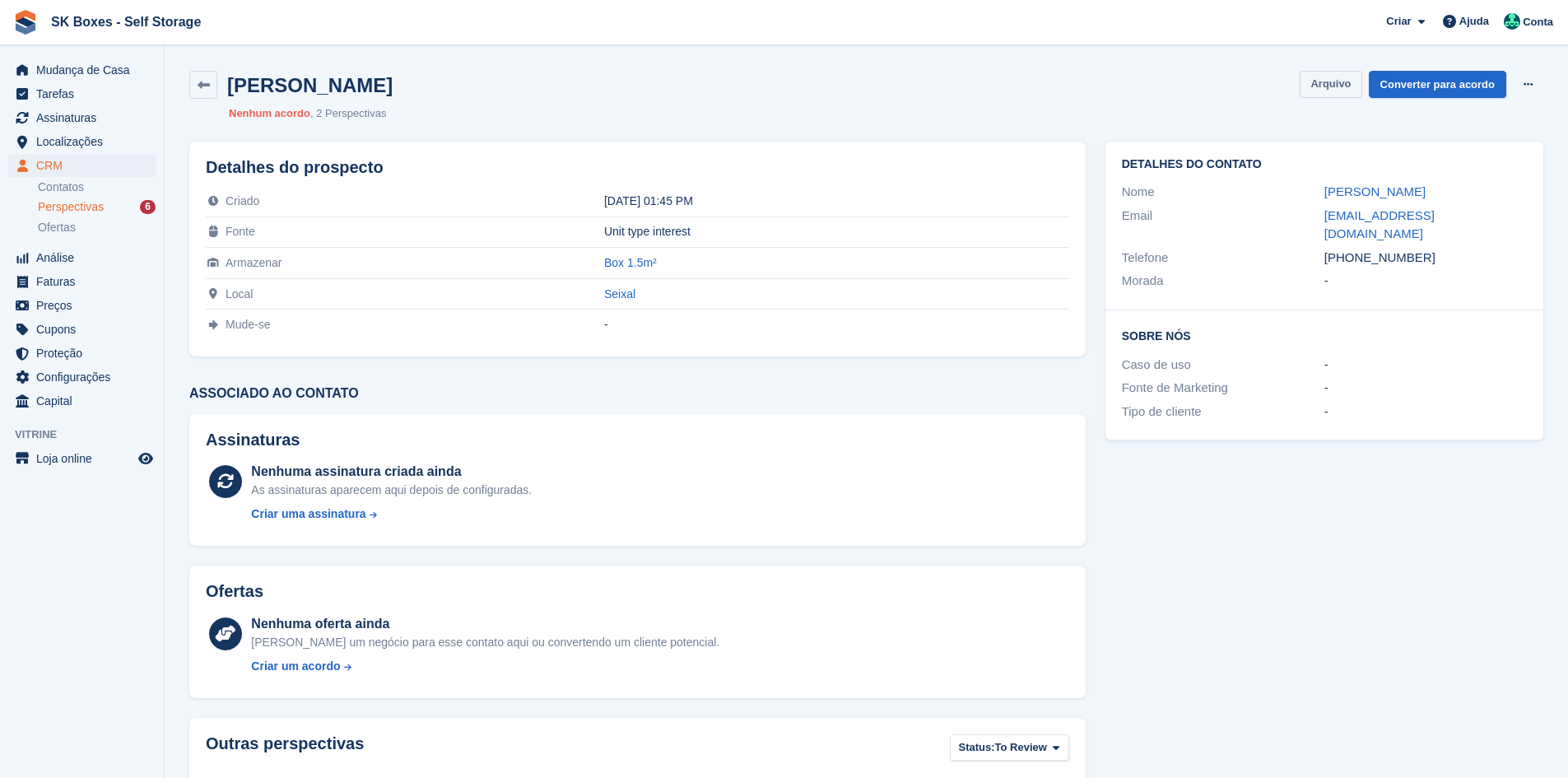
click at [1345, 85] on button "Arquivo" at bounding box center [1330, 84] width 62 height 27
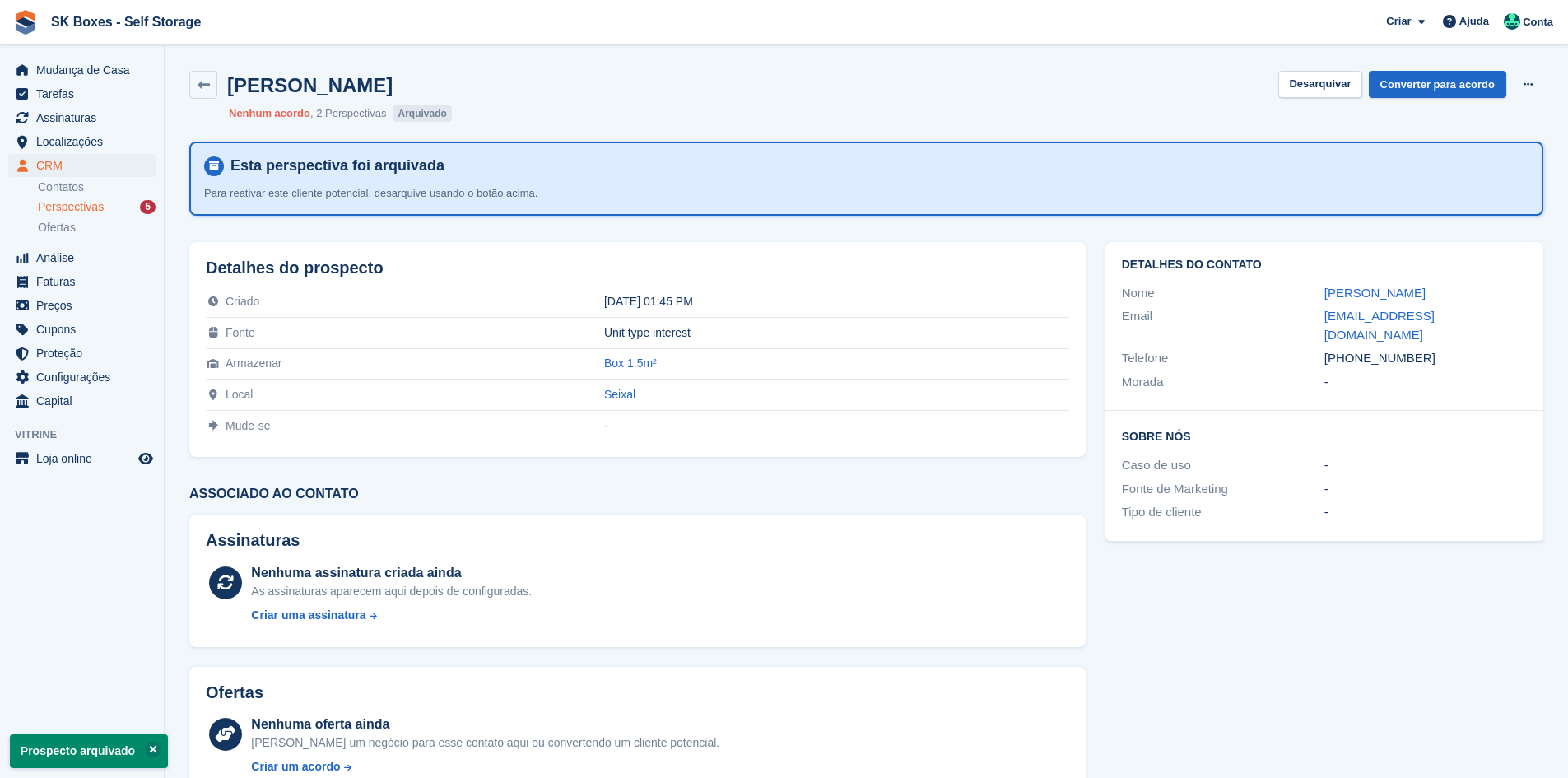
click at [61, 209] on span "Perspectivas" at bounding box center [70, 206] width 66 height 16
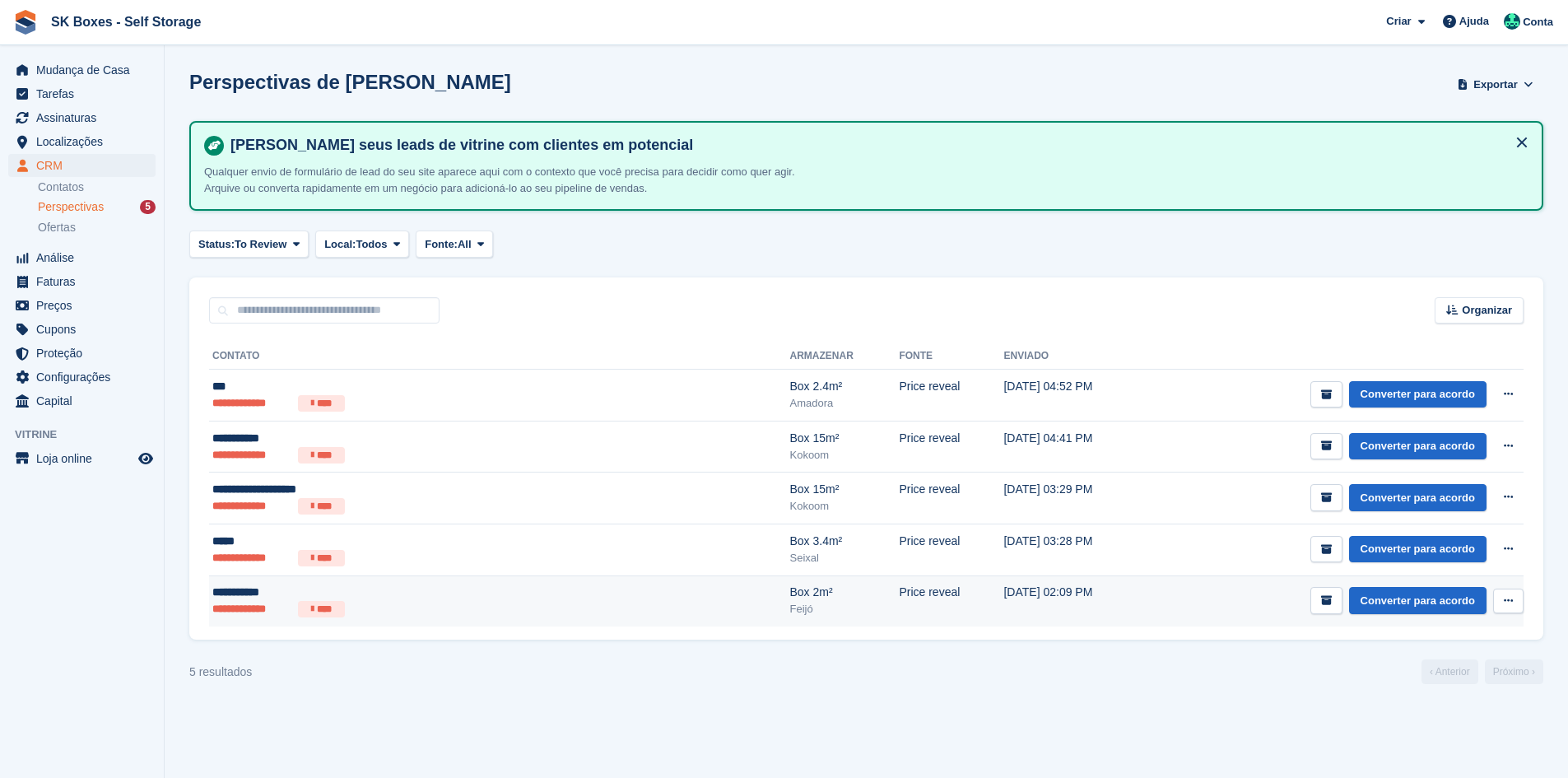
click at [403, 586] on div "**********" at bounding box center [379, 592] width 334 height 18
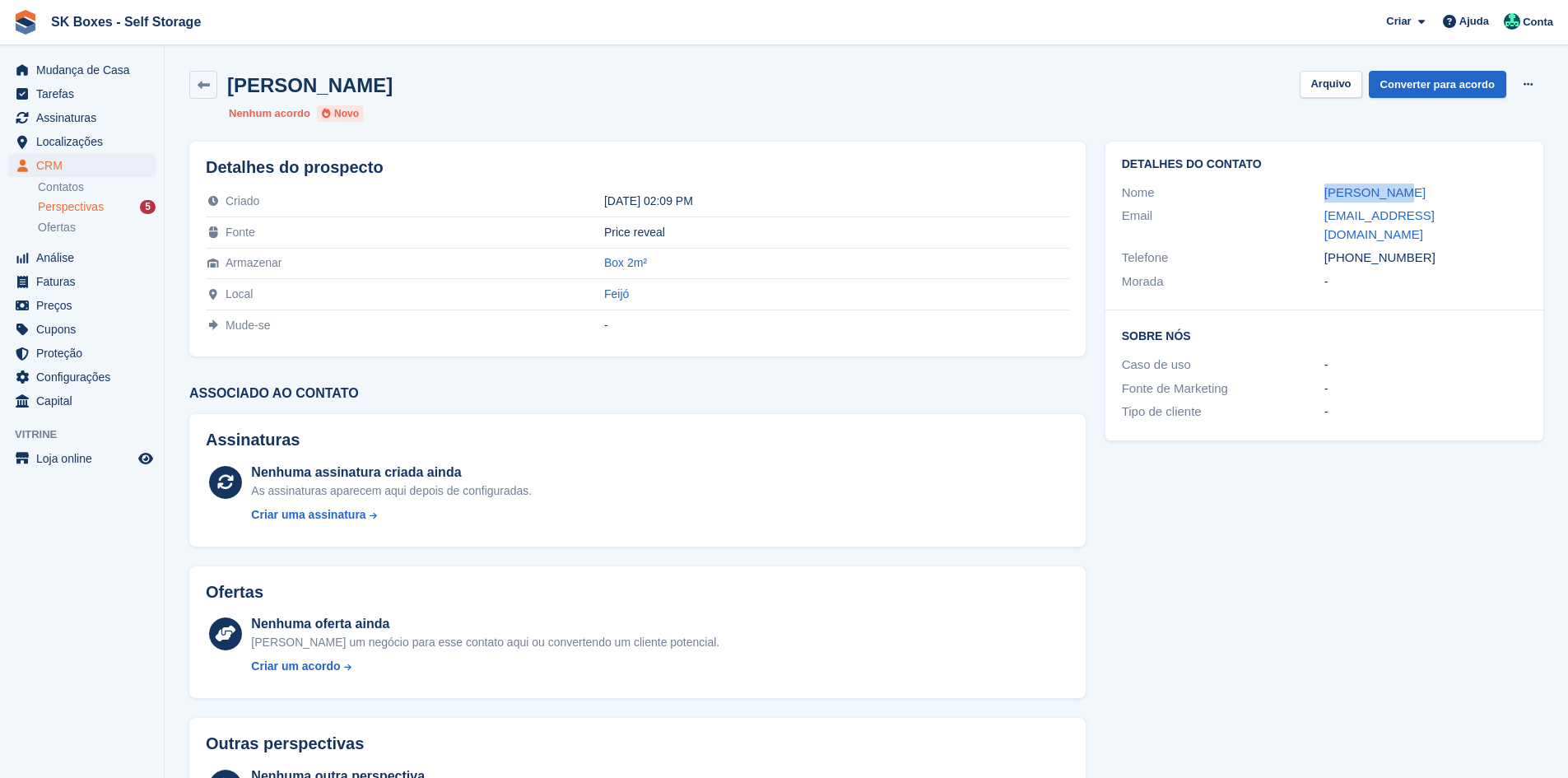
drag, startPoint x: 1283, startPoint y: 192, endPoint x: 1456, endPoint y: 192, distance: 173.0
click at [1456, 192] on div "Nome [PERSON_NAME]" at bounding box center [1324, 193] width 405 height 24
copy div "[PERSON_NAME]"
drag, startPoint x: 1311, startPoint y: 213, endPoint x: 1509, endPoint y: 205, distance: 198.2
click at [1509, 205] on div "Email [EMAIL_ADDRESS][DOMAIN_NAME]" at bounding box center [1324, 225] width 405 height 42
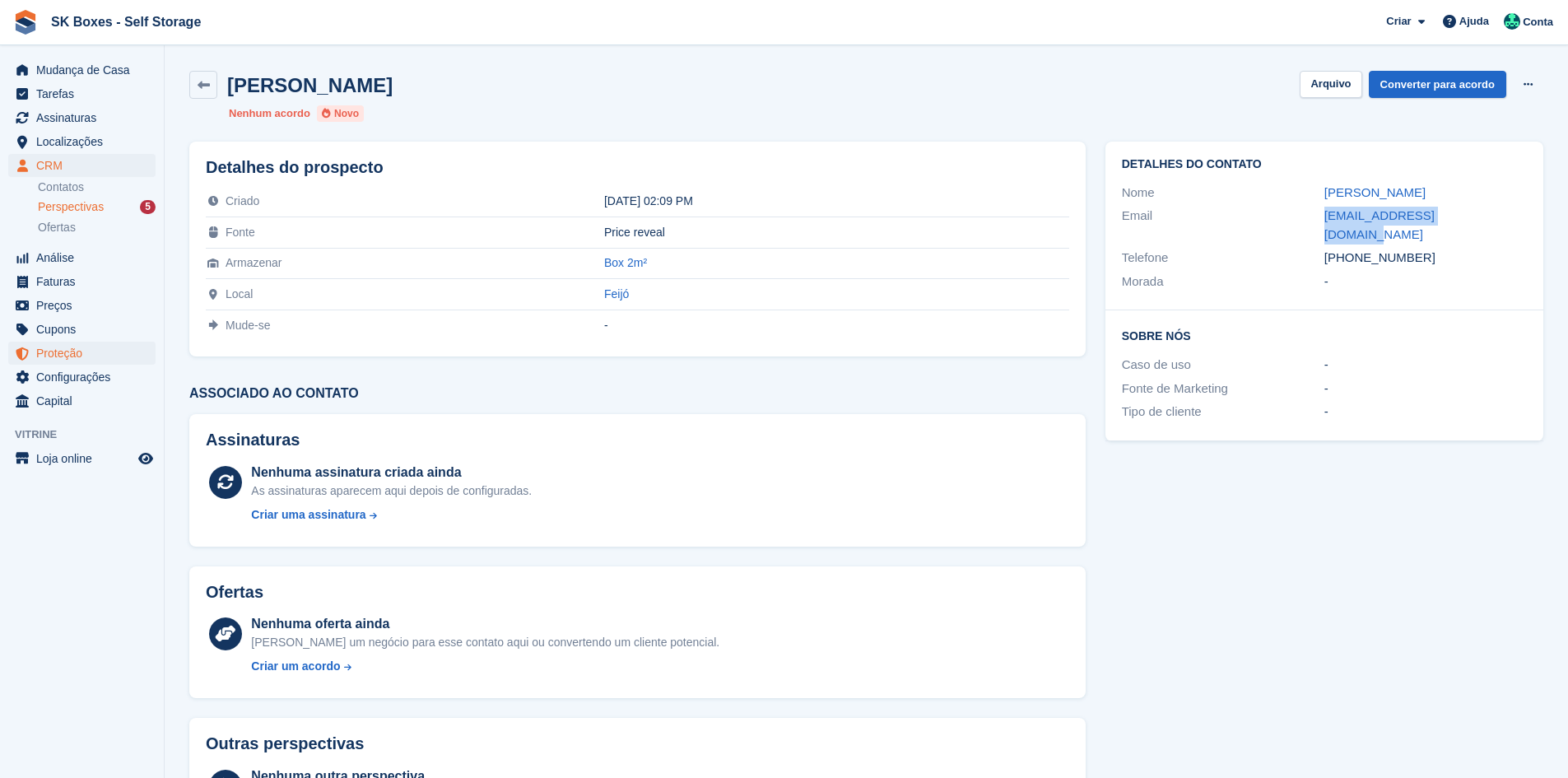
copy div "[EMAIL_ADDRESS][DOMAIN_NAME]"
drag, startPoint x: 1428, startPoint y: 247, endPoint x: 1352, endPoint y: 237, distance: 76.7
click at [1352, 249] on div "+351913440247" at bounding box center [1425, 258] width 203 height 19
copy div "913440247"
click at [1342, 82] on button "Arquivo" at bounding box center [1330, 84] width 62 height 27
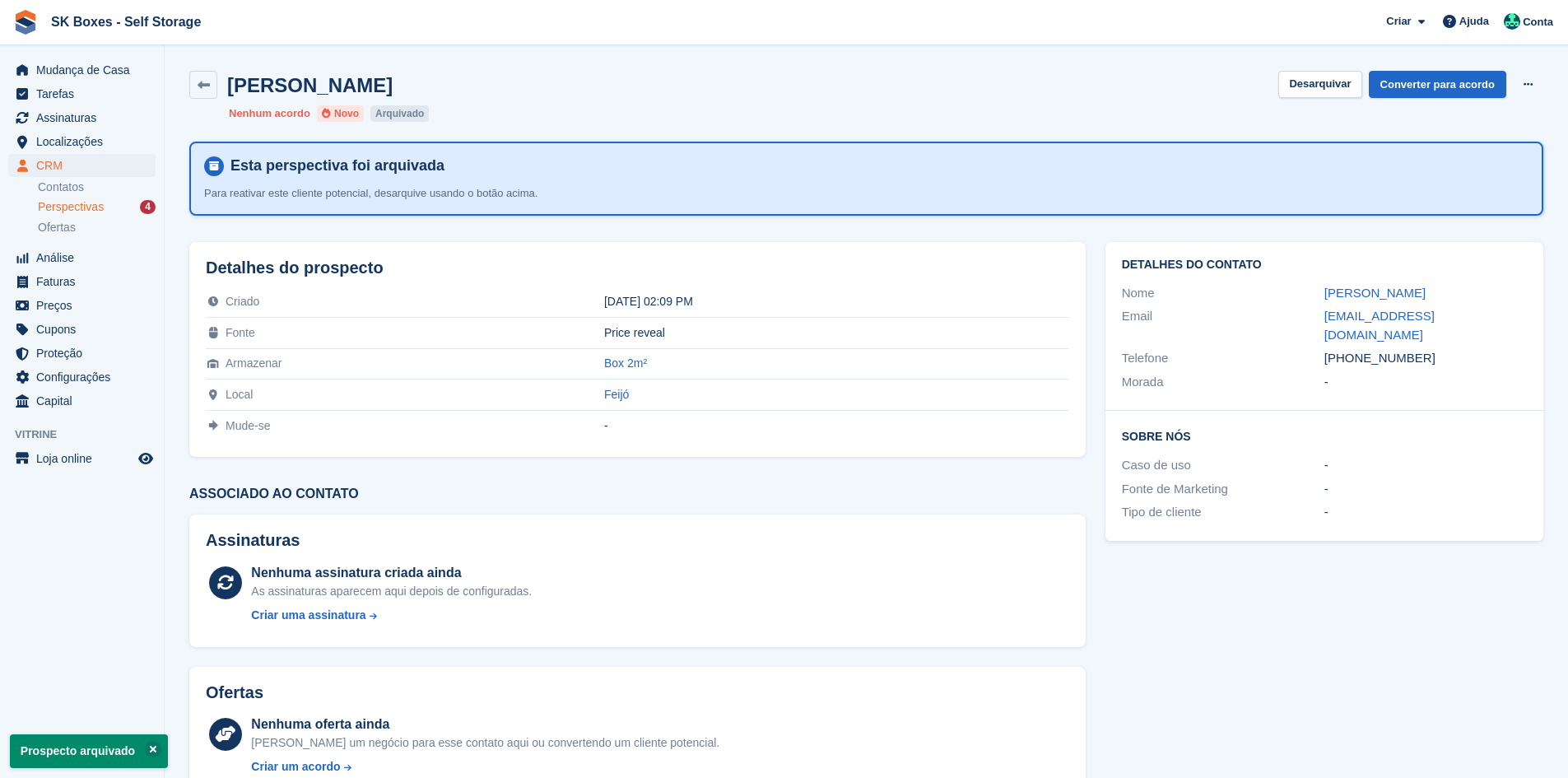
click at [81, 200] on span "Perspectivas" at bounding box center [70, 206] width 66 height 16
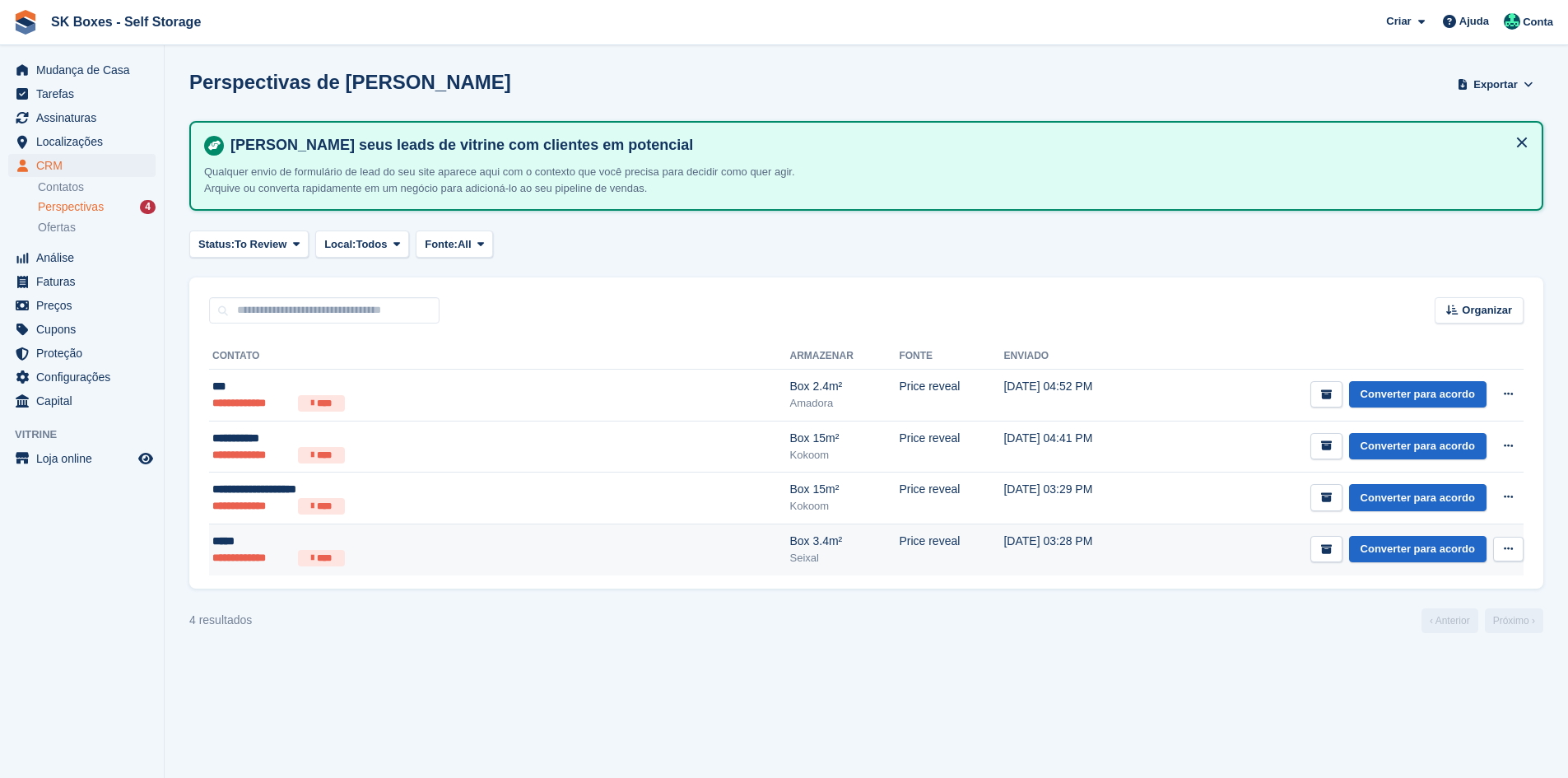
click at [362, 548] on div "*****" at bounding box center [379, 541] width 334 height 18
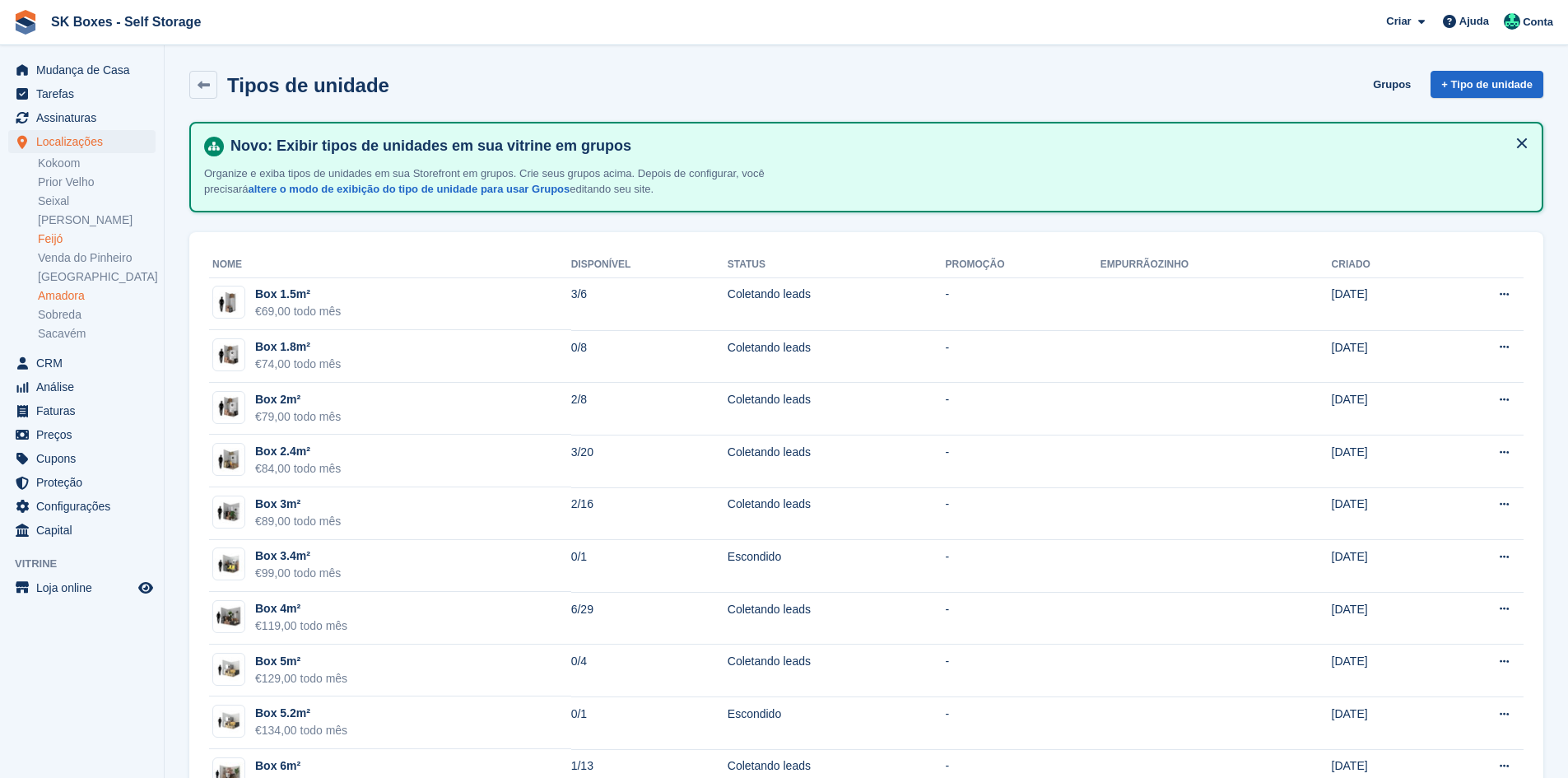
click at [63, 294] on link "Amadora" at bounding box center [96, 295] width 117 height 16
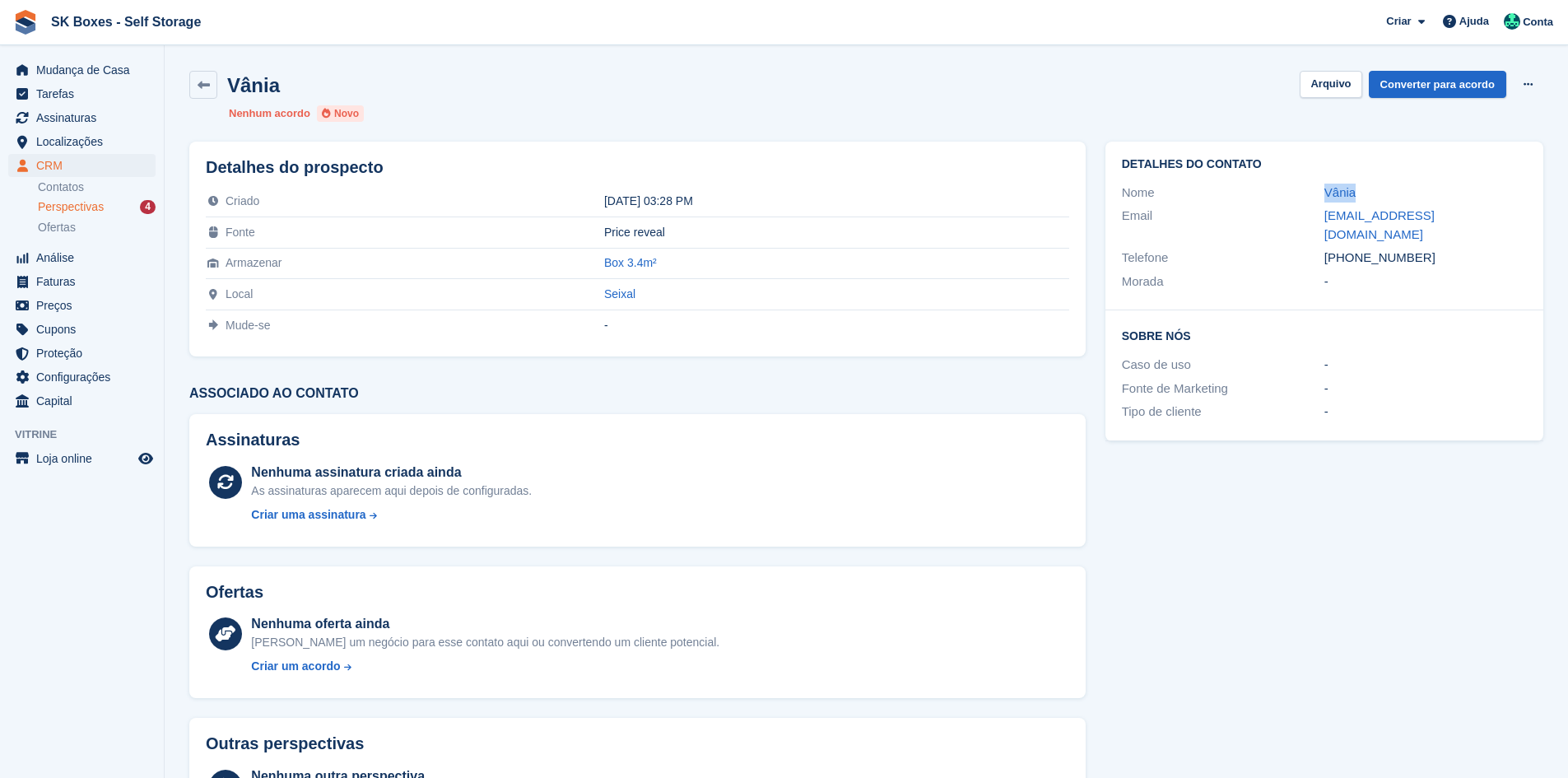
drag, startPoint x: 1372, startPoint y: 190, endPoint x: 1441, endPoint y: 196, distance: 69.3
click at [1441, 196] on div "Nome Vânia" at bounding box center [1324, 193] width 405 height 24
copy div "Vânia"
drag, startPoint x: 1393, startPoint y: 253, endPoint x: 1352, endPoint y: 242, distance: 42.4
click at [1352, 242] on div "Detalhes do contato Nome Vânia Email vaniateixeira829@gmail.com Telefone +35196…" at bounding box center [1324, 226] width 438 height 168
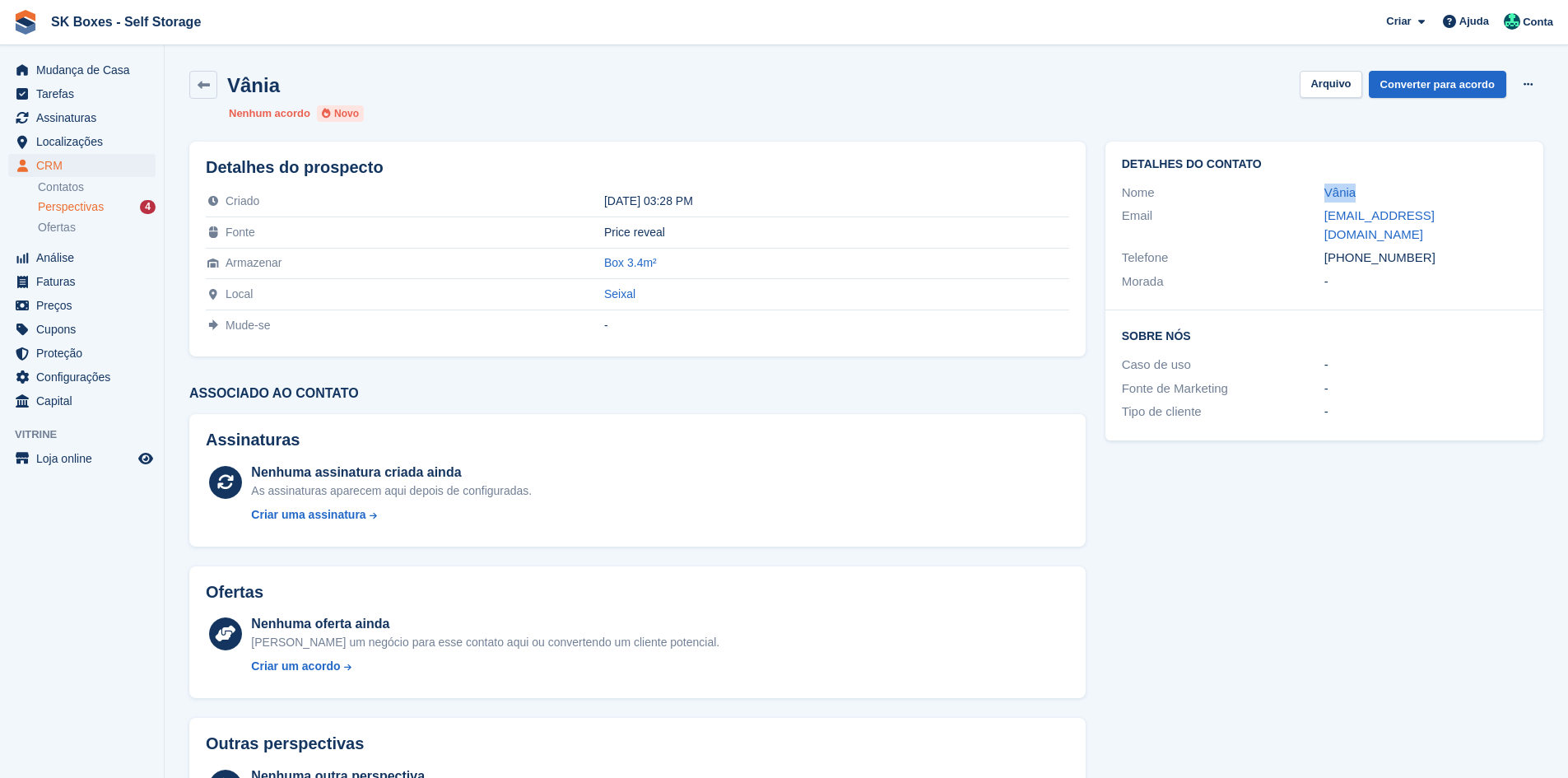
copy div "967856790 Morada -"
click at [1383, 327] on h2 "Sobre Nós" at bounding box center [1324, 335] width 405 height 17
drag, startPoint x: 1309, startPoint y: 213, endPoint x: 1480, endPoint y: 218, distance: 171.1
click at [1480, 218] on div "Email vaniateixeira829@gmail.com" at bounding box center [1324, 225] width 405 height 42
copy div "vaniateixeira829@gmail.com"
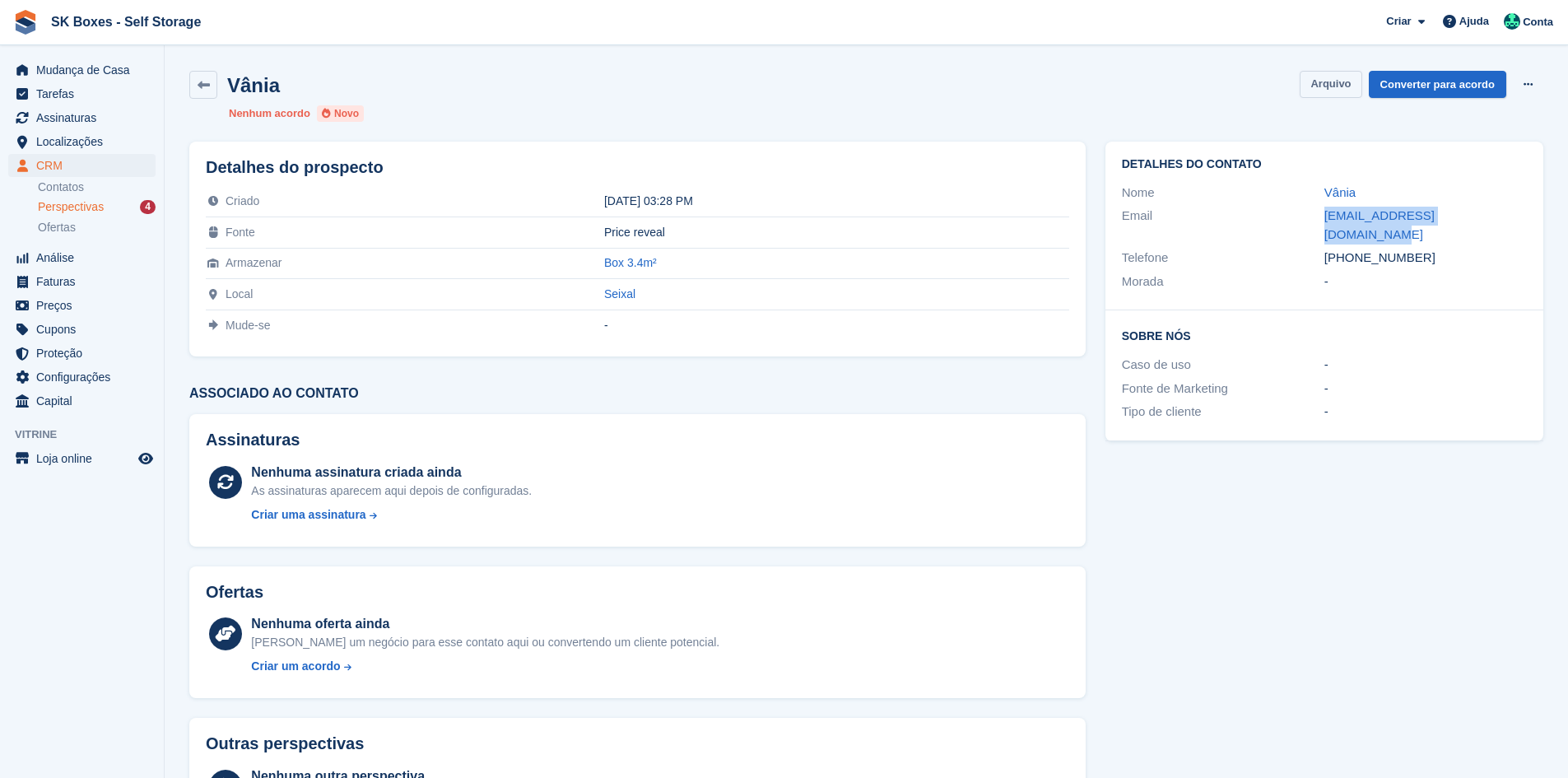
click at [1345, 79] on button "Arquivo" at bounding box center [1330, 84] width 62 height 27
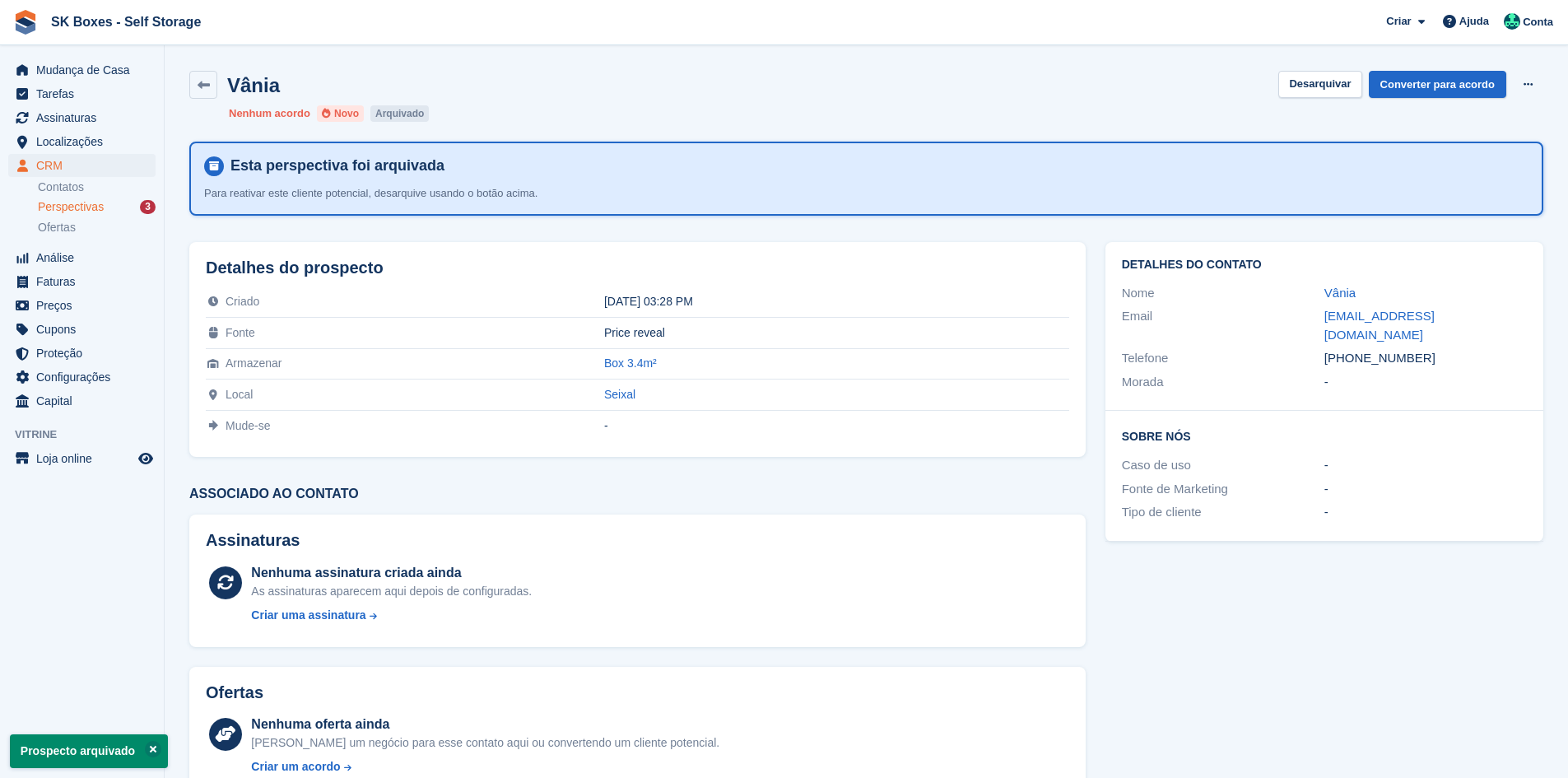
click at [97, 203] on span "Perspectivas" at bounding box center [70, 206] width 66 height 16
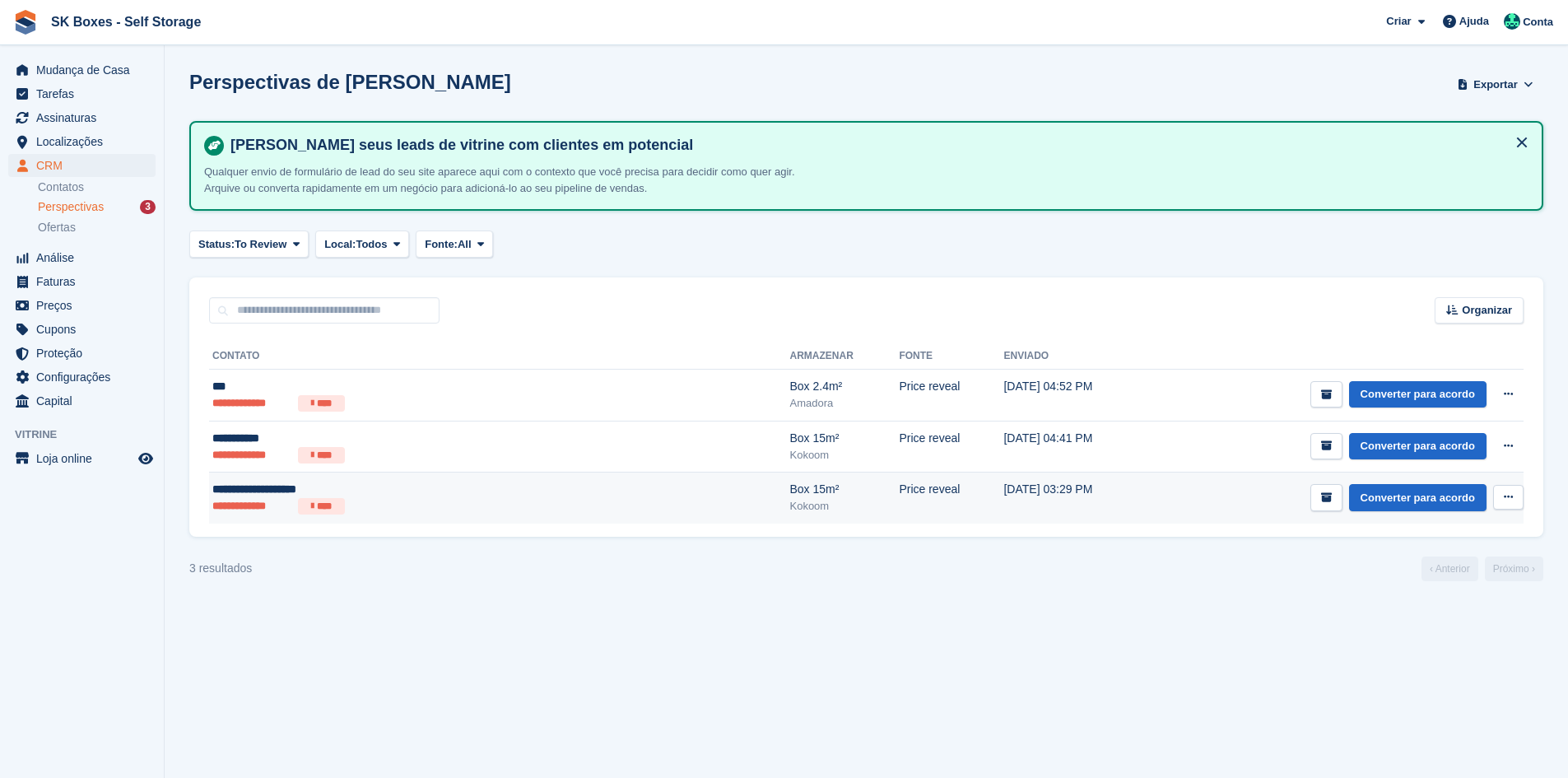
click at [525, 512] on ul "**********" at bounding box center [379, 506] width 334 height 17
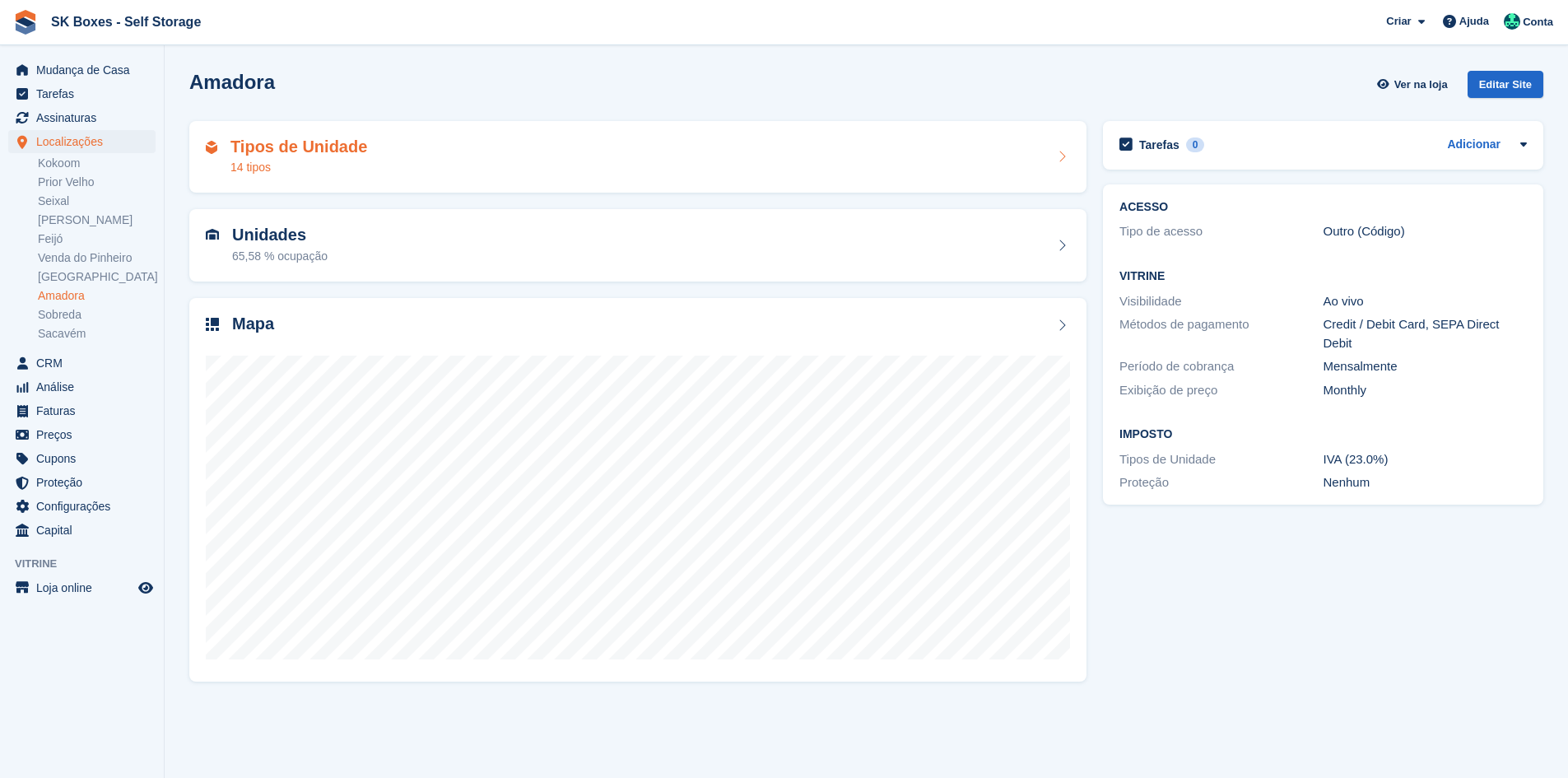
click at [312, 142] on h2 "Tipos de Unidade" at bounding box center [299, 147] width 137 height 19
